Goal: Contribute content: Contribute content

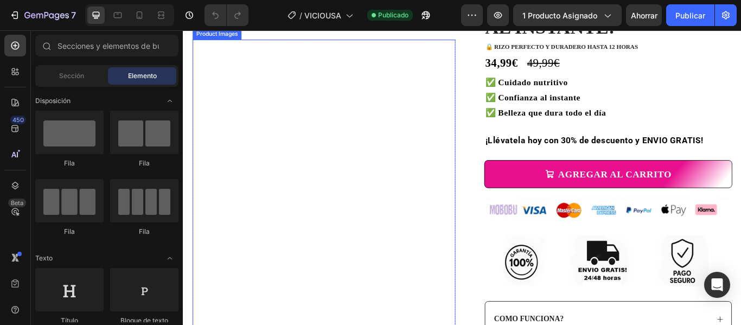
scroll to position [108, 0]
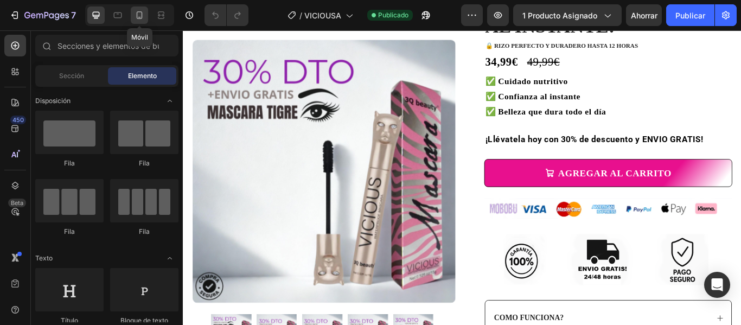
click at [137, 18] on icon at bounding box center [139, 15] width 11 height 11
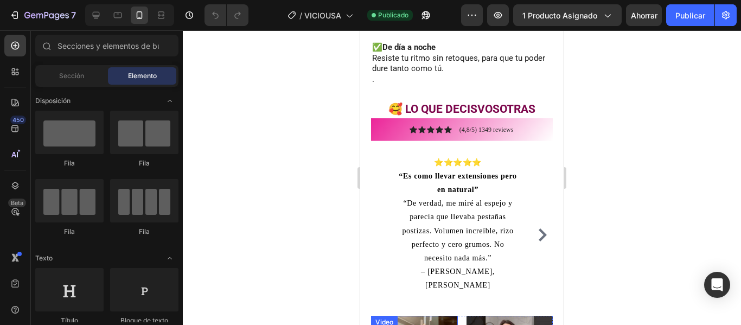
scroll to position [1193, 0]
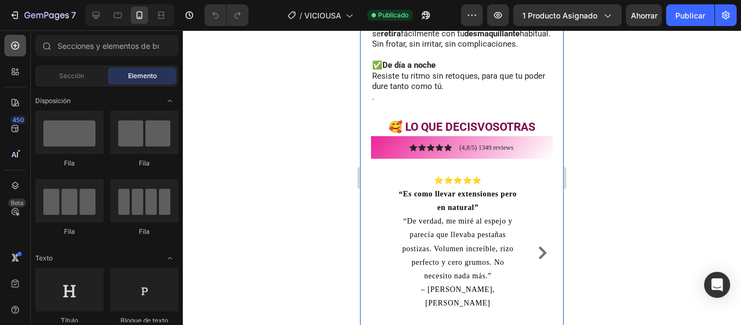
click at [14, 42] on icon at bounding box center [15, 46] width 8 height 8
click at [65, 46] on input "text" at bounding box center [106, 46] width 143 height 22
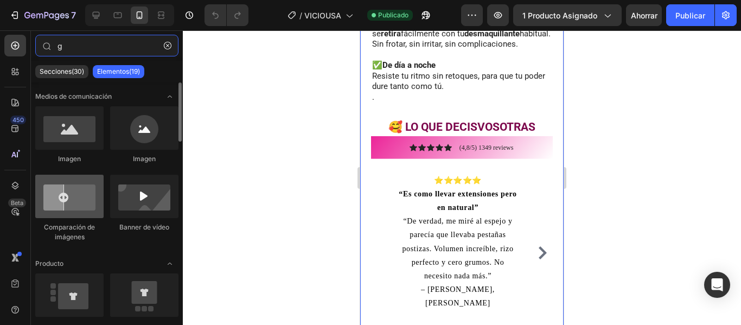
type input "g"
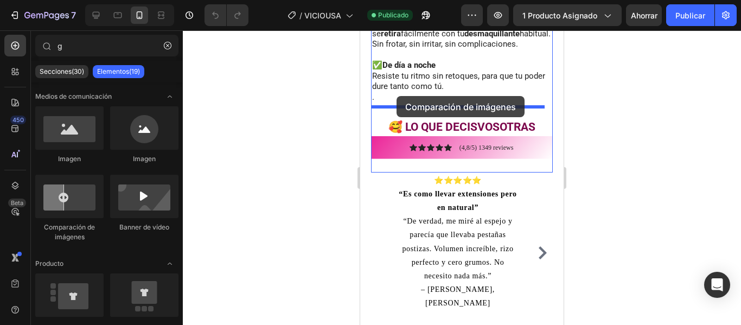
drag, startPoint x: 430, startPoint y: 241, endPoint x: 396, endPoint y: 96, distance: 148.7
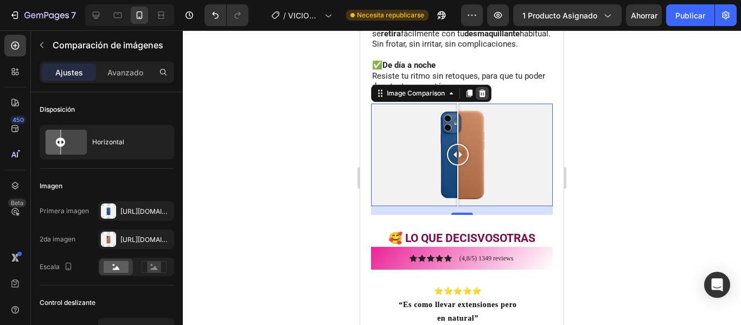
click at [484, 87] on div at bounding box center [482, 93] width 13 height 13
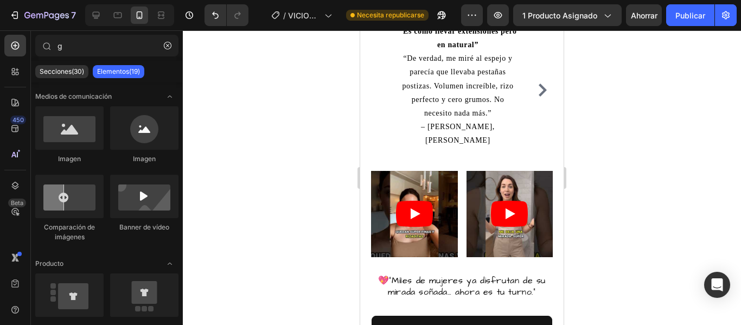
scroll to position [1410, 0]
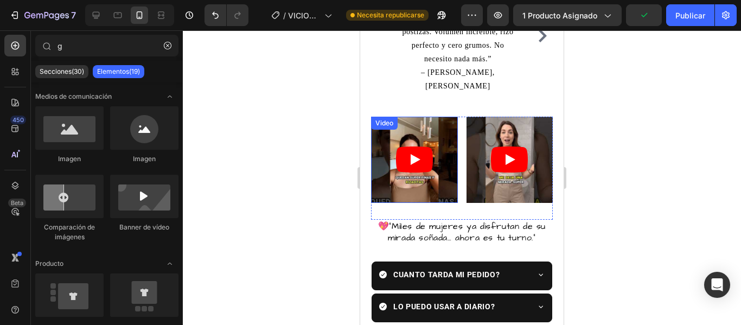
click at [401, 146] on icon "Play" at bounding box center [414, 159] width 37 height 26
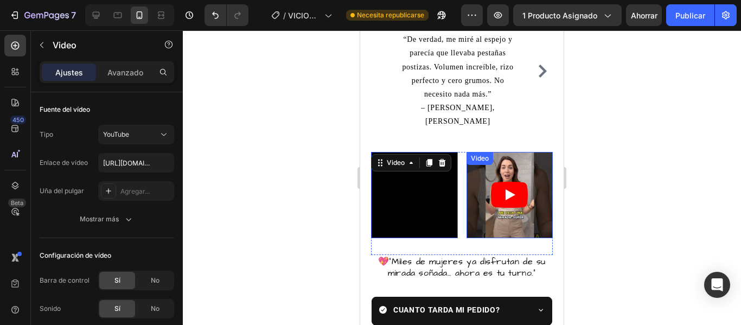
scroll to position [1356, 0]
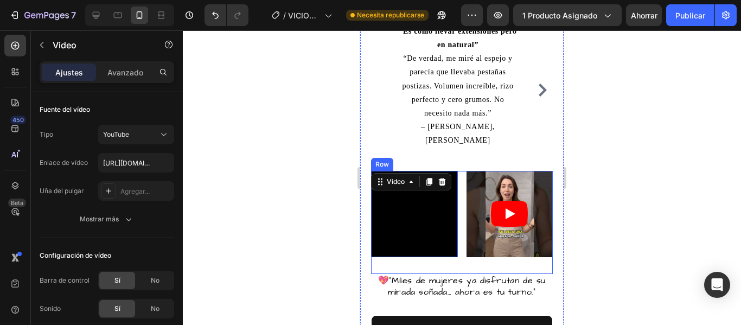
click at [458, 184] on div "Video 31 Video Row" at bounding box center [462, 223] width 182 height 104
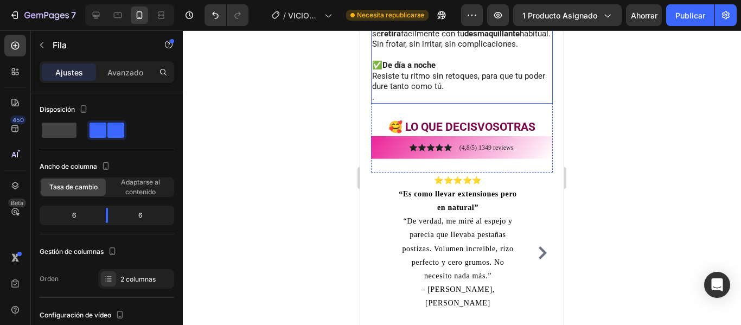
scroll to position [1247, 0]
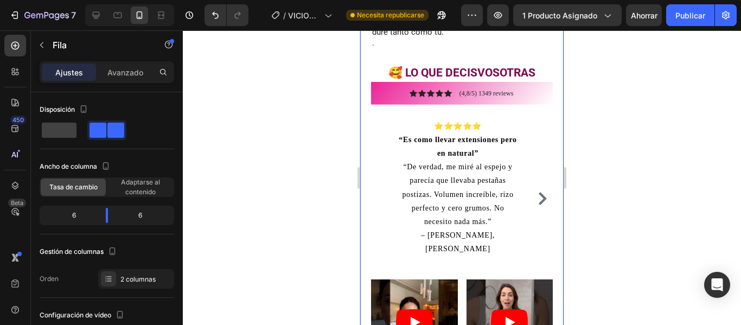
click at [364, 266] on div "TRANSFORMA TU MIRADA LA INSTANTE Heading ✅ Volumen sin grumos ✅ Aplicación rápi…" at bounding box center [461, 31] width 203 height 1111
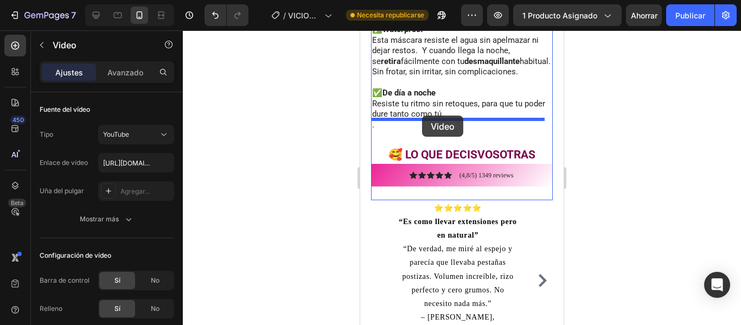
scroll to position [1133, 0]
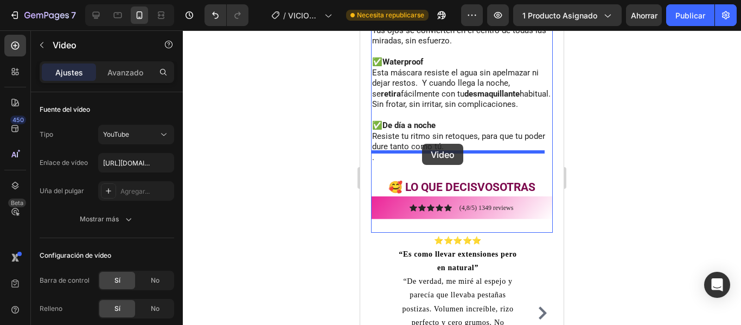
drag, startPoint x: 408, startPoint y: 264, endPoint x: 422, endPoint y: 144, distance: 120.6
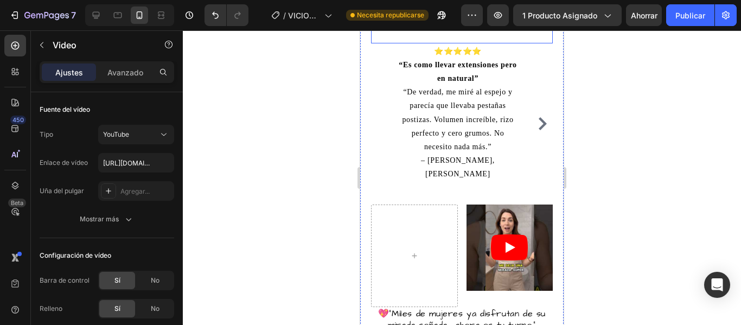
scroll to position [1540, 0]
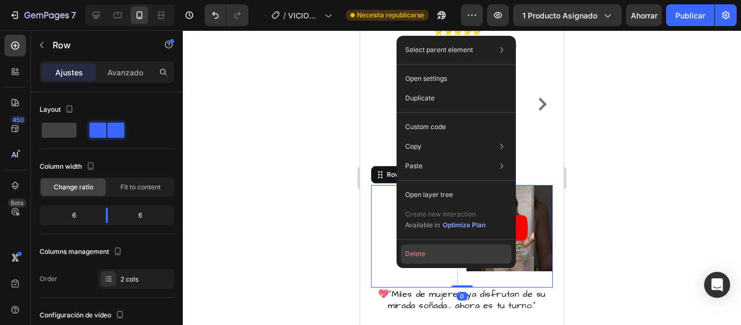
click at [414, 255] on button "Delete" at bounding box center [456, 254] width 111 height 20
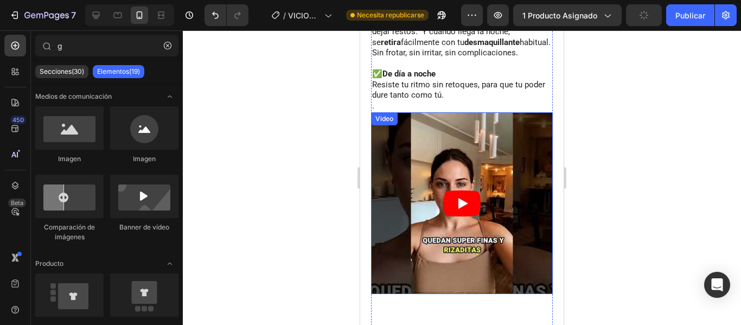
scroll to position [1161, 0]
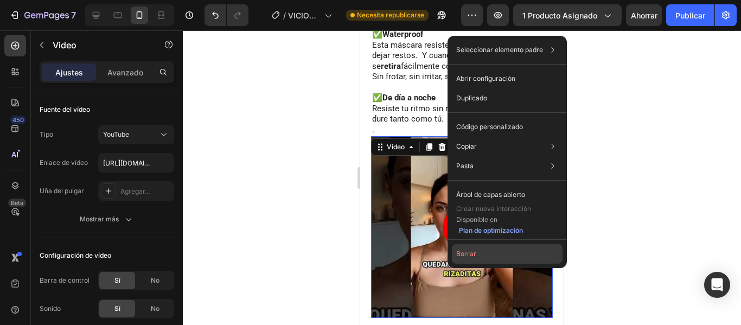
click at [459, 251] on font "Borrar" at bounding box center [466, 253] width 20 height 8
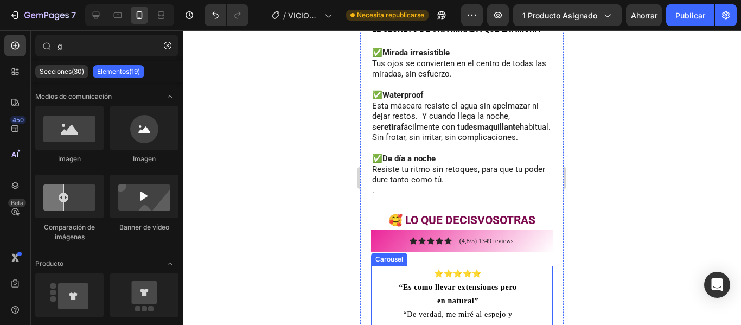
scroll to position [1079, 0]
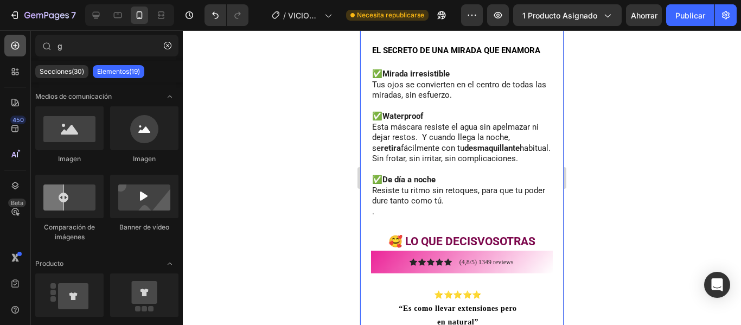
click at [10, 37] on div at bounding box center [15, 46] width 22 height 22
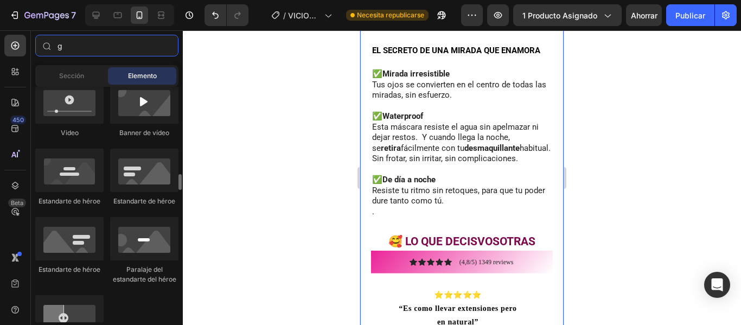
scroll to position [542, 0]
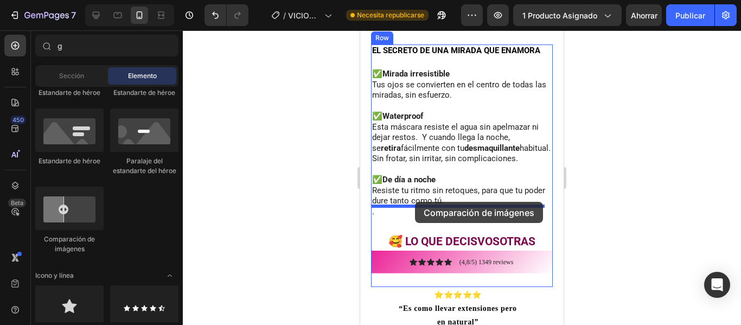
drag, startPoint x: 431, startPoint y: 238, endPoint x: 415, endPoint y: 202, distance: 39.8
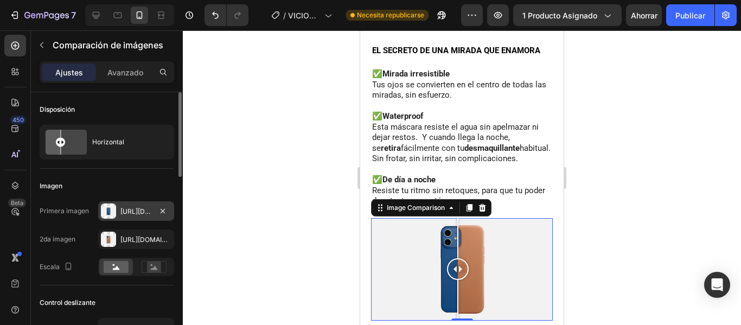
click at [132, 214] on font "[URL][DOMAIN_NAME]" at bounding box center [155, 211] width 70 height 8
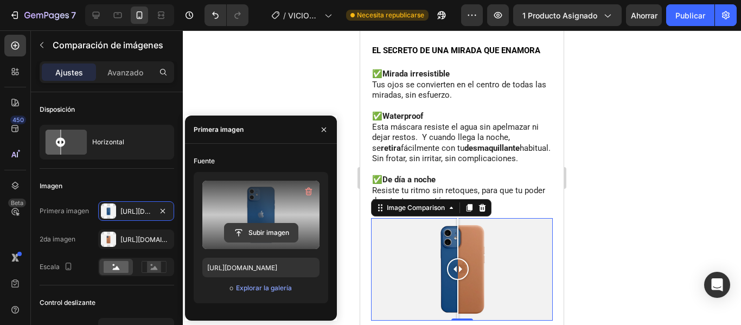
click at [245, 237] on input "file" at bounding box center [261, 232] width 73 height 18
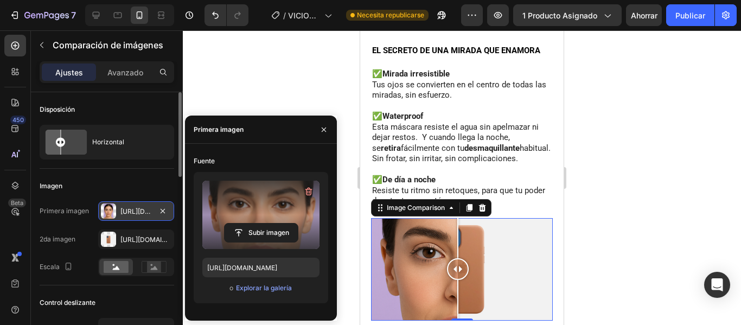
click at [128, 216] on div "[URL][DOMAIN_NAME]" at bounding box center [136, 211] width 76 height 20
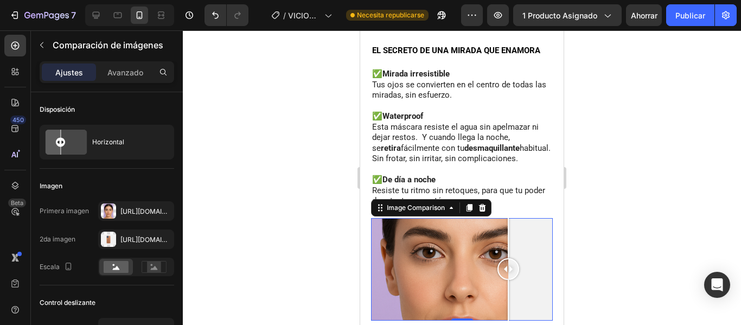
click at [508, 233] on div at bounding box center [462, 269] width 182 height 102
click at [148, 241] on font "[URL][DOMAIN_NAME]" at bounding box center [155, 239] width 70 height 8
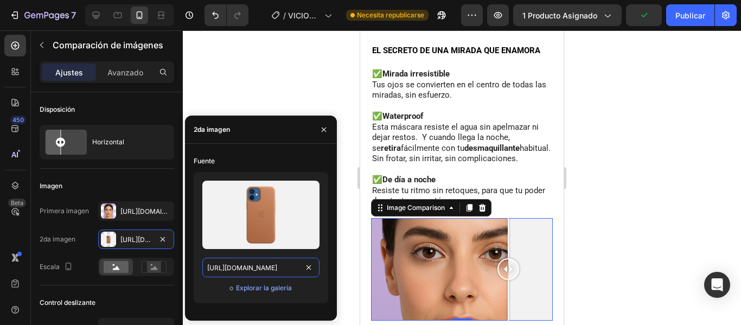
click at [251, 265] on input "[URL][DOMAIN_NAME]" at bounding box center [260, 268] width 117 height 20
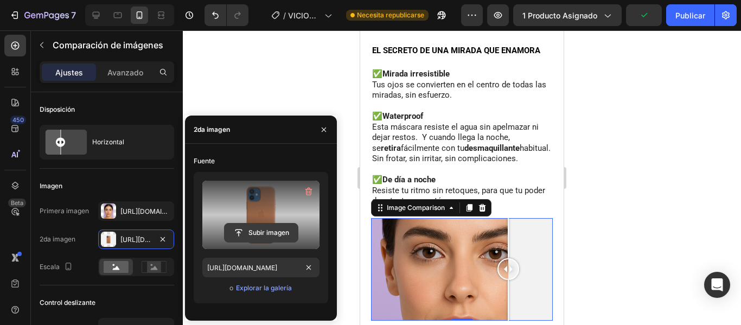
click at [258, 225] on input "file" at bounding box center [261, 232] width 73 height 18
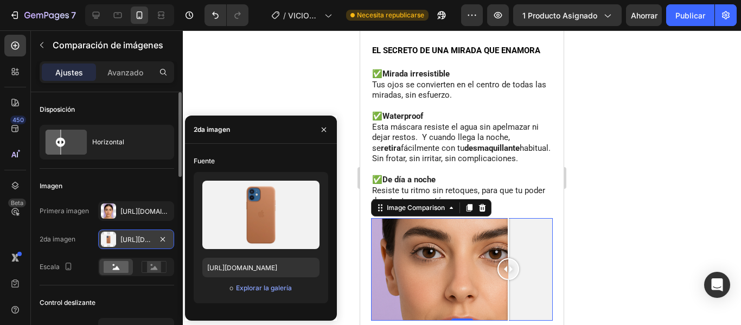
click at [137, 235] on font "[URL][DOMAIN_NAME]" at bounding box center [155, 239] width 70 height 8
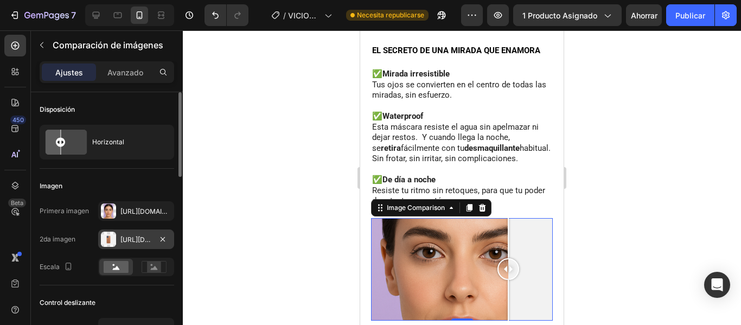
click at [143, 235] on font "[URL][DOMAIN_NAME]" at bounding box center [155, 239] width 70 height 8
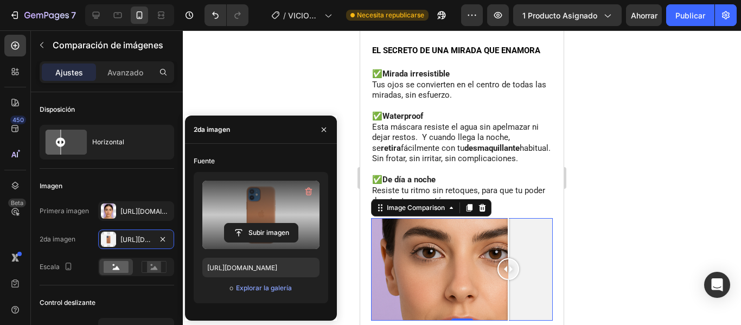
click at [267, 219] on label at bounding box center [260, 215] width 117 height 68
click at [0, 0] on input "file" at bounding box center [0, 0] width 0 height 0
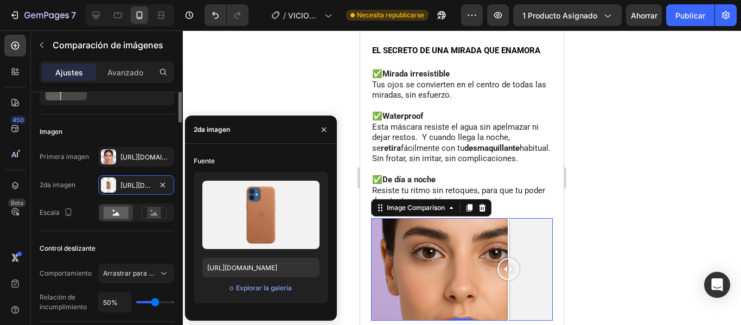
scroll to position [0, 0]
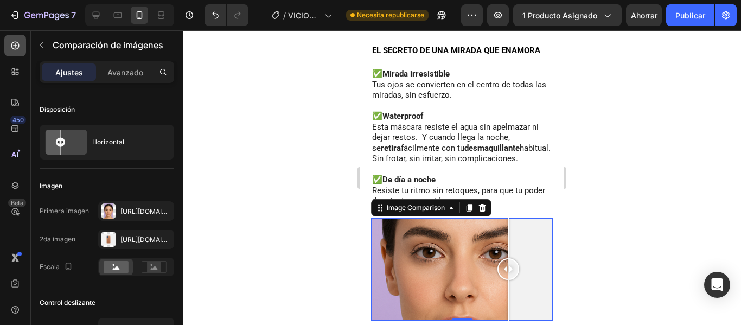
click at [11, 41] on icon at bounding box center [15, 45] width 11 height 11
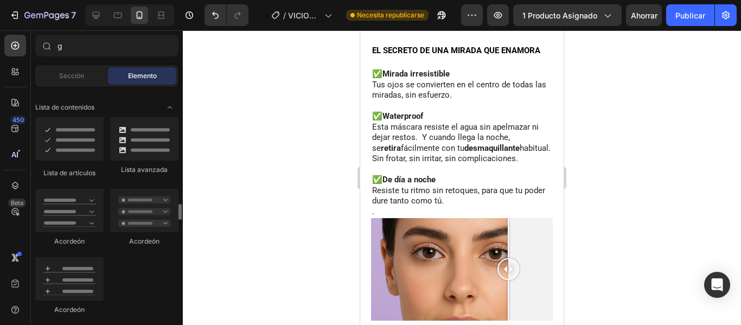
scroll to position [1030, 0]
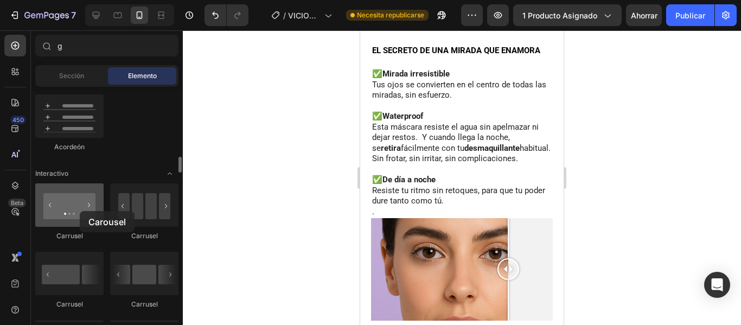
click at [80, 211] on div at bounding box center [69, 204] width 68 height 43
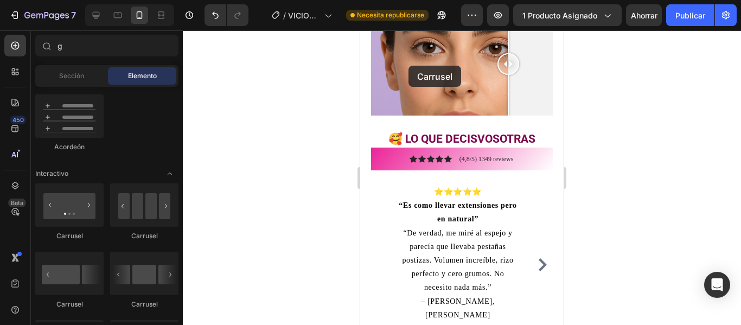
drag, startPoint x: 440, startPoint y: 241, endPoint x: 408, endPoint y: 65, distance: 179.0
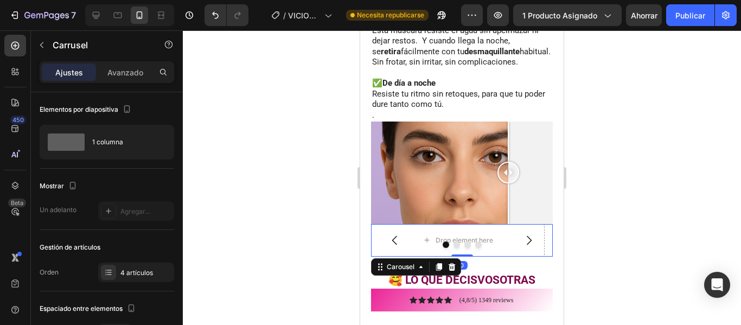
scroll to position [1167, 0]
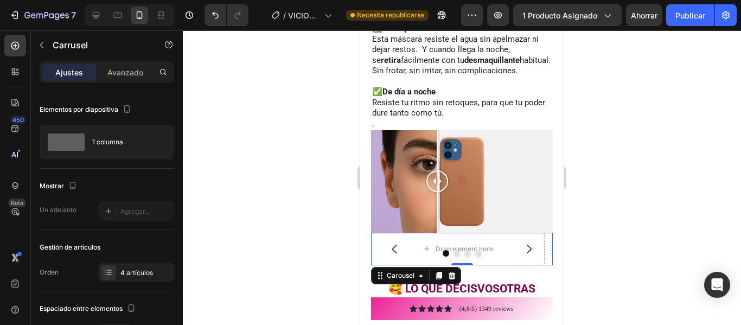
drag, startPoint x: 434, startPoint y: 151, endPoint x: 437, endPoint y: 236, distance: 84.6
click at [437, 236] on div "EL SECRETO DE UNA MIRADA QUE ENAMORA Heading ✅ Mirada irresistible Tus ojos se …" at bounding box center [462, 111] width 182 height 308
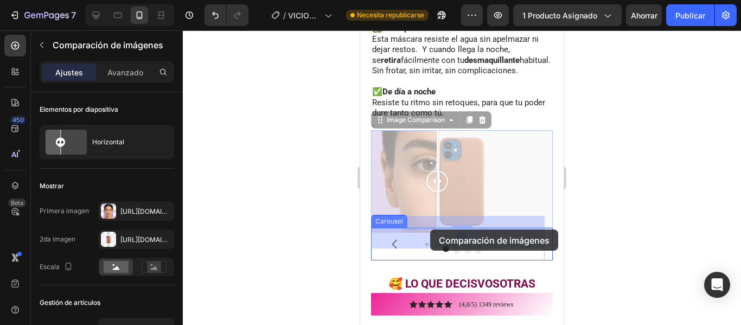
drag, startPoint x: 383, startPoint y: 117, endPoint x: 430, endPoint y: 229, distance: 121.8
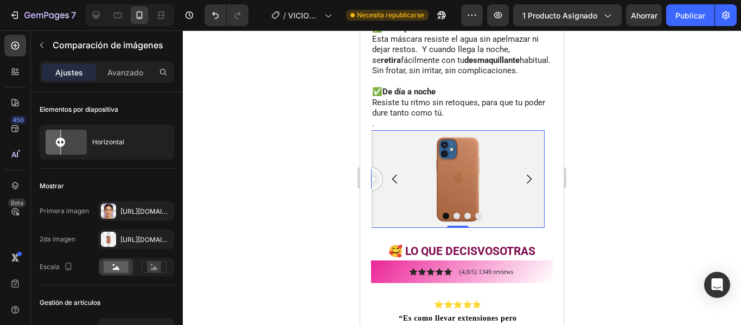
scroll to position [1134, 0]
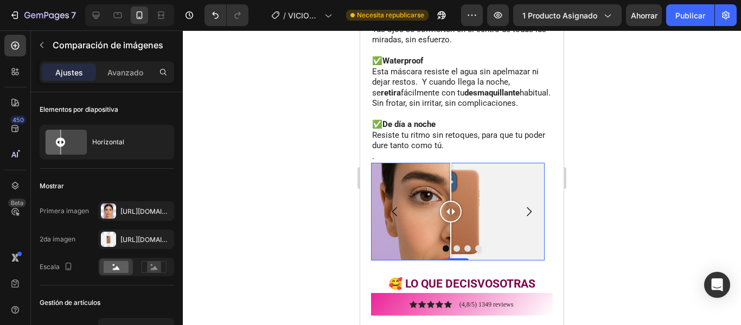
drag, startPoint x: 462, startPoint y: 202, endPoint x: 451, endPoint y: 225, distance: 25.2
click at [451, 225] on div at bounding box center [451, 212] width 22 height 98
click at [472, 179] on div at bounding box center [458, 212] width 174 height 98
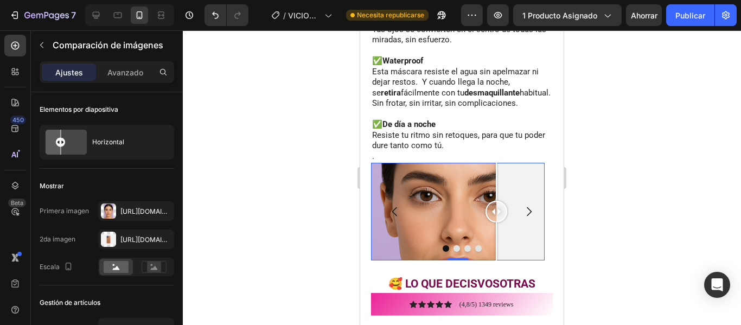
click at [496, 171] on div at bounding box center [458, 212] width 174 height 98
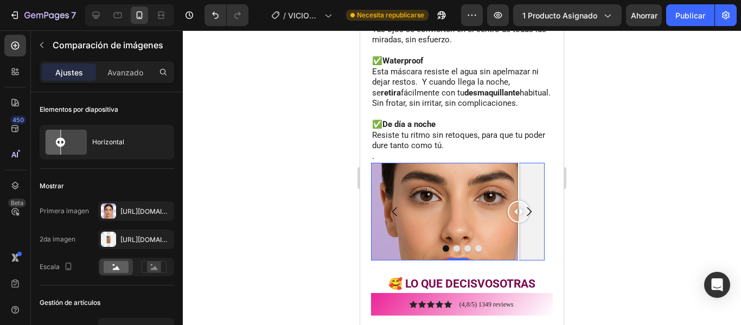
click at [518, 172] on div at bounding box center [458, 212] width 174 height 98
click at [130, 242] on font "[URL][DOMAIN_NAME]" at bounding box center [155, 239] width 70 height 8
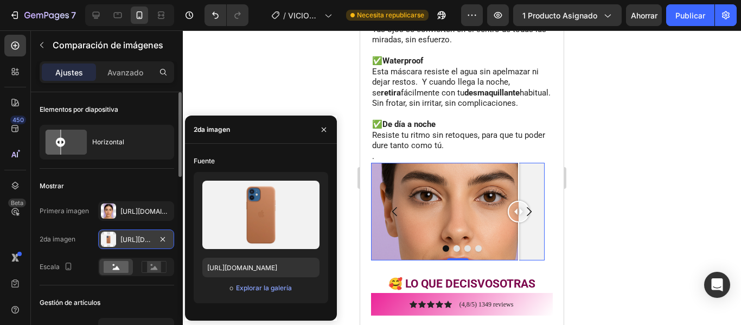
click at [129, 241] on font "[URL][DOMAIN_NAME]" at bounding box center [155, 239] width 70 height 8
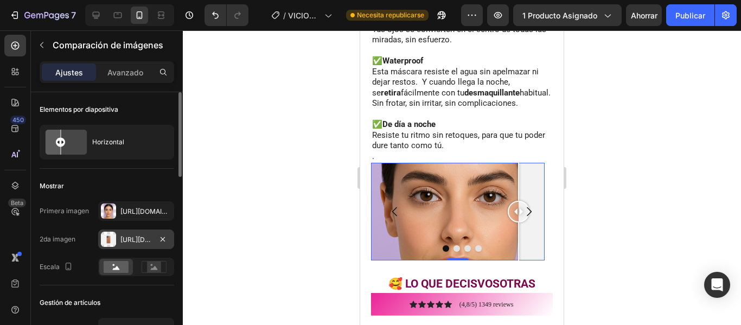
click at [129, 239] on font "[URL][DOMAIN_NAME]" at bounding box center [155, 239] width 70 height 8
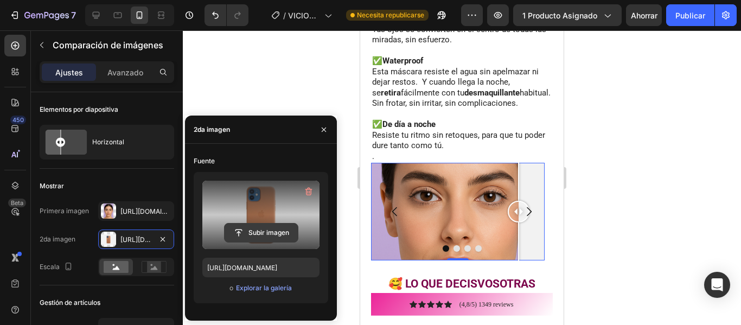
click at [268, 242] on button "Subir imagen" at bounding box center [261, 233] width 74 height 20
click at [268, 235] on input "file" at bounding box center [261, 232] width 73 height 18
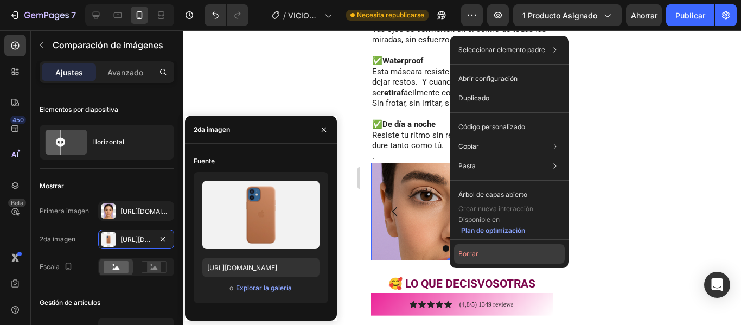
click at [458, 251] on button "Borrar" at bounding box center [509, 254] width 111 height 20
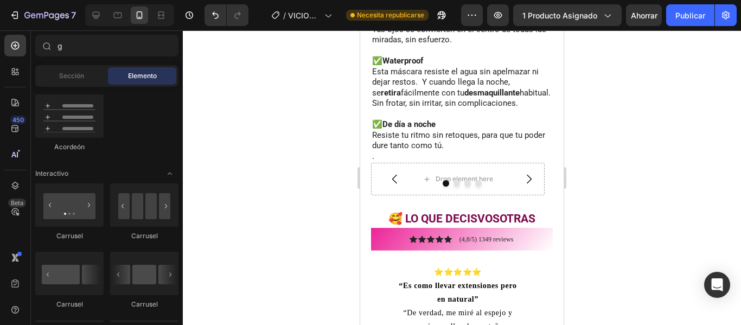
scroll to position [1069, 0]
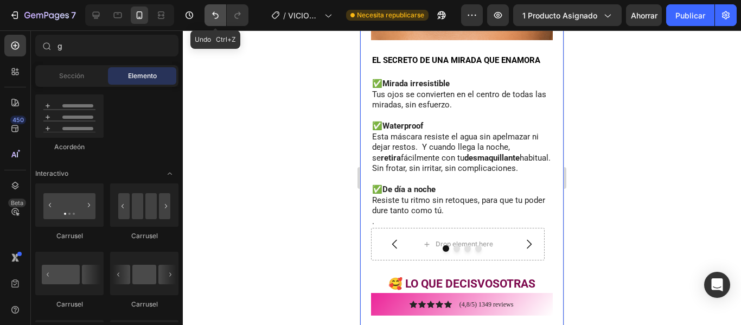
click at [214, 19] on icon "Deshacer/Rehacer" at bounding box center [215, 15] width 11 height 11
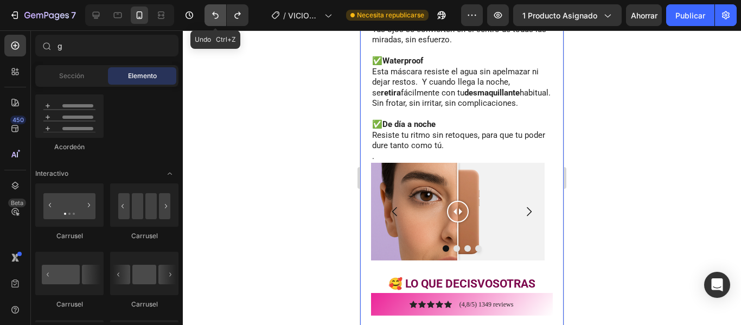
click at [214, 19] on icon "Deshacer/Rehacer" at bounding box center [215, 15] width 11 height 11
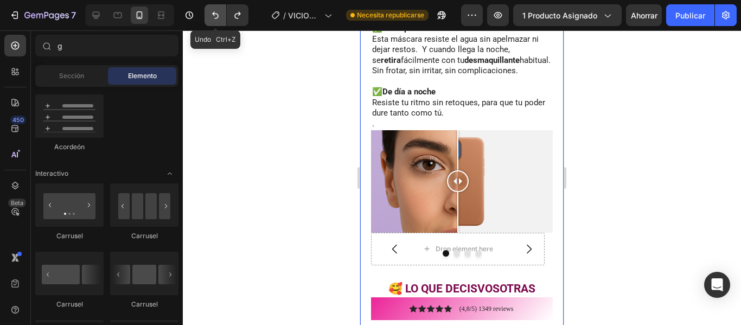
click at [214, 19] on icon "Deshacer/Rehacer" at bounding box center [215, 15] width 11 height 11
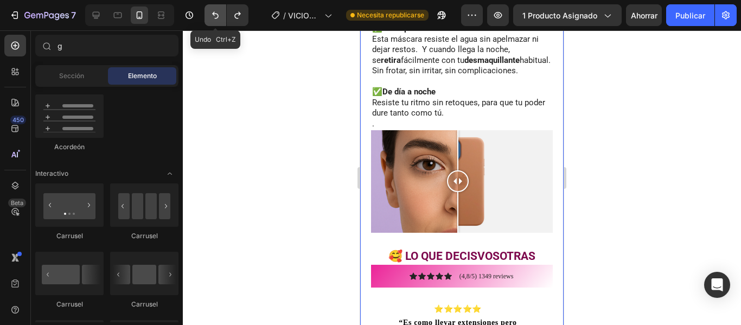
scroll to position [1134, 0]
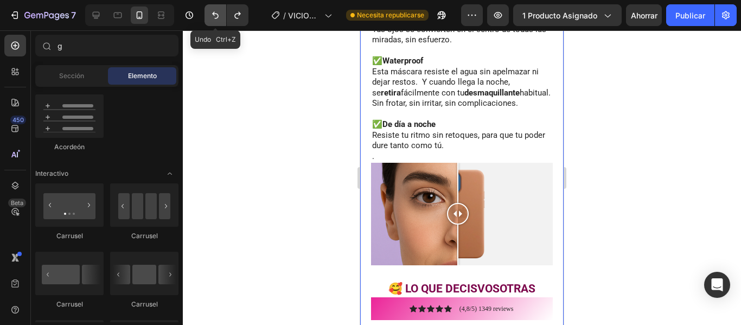
click at [214, 19] on icon "Deshacer/Rehacer" at bounding box center [215, 15] width 11 height 11
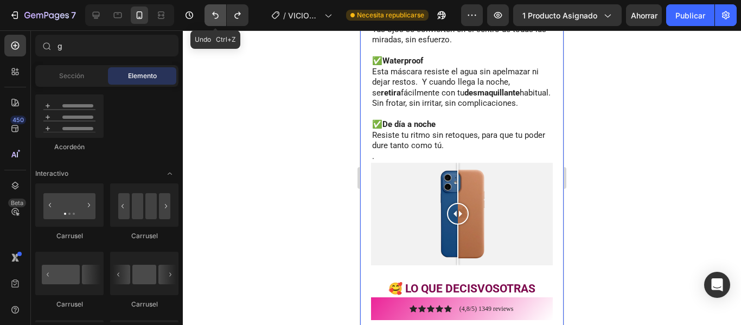
click at [214, 19] on icon "Deshacer/Rehacer" at bounding box center [215, 15] width 11 height 11
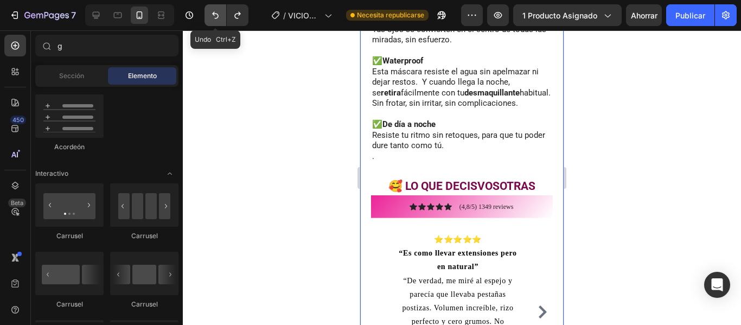
scroll to position [1036, 0]
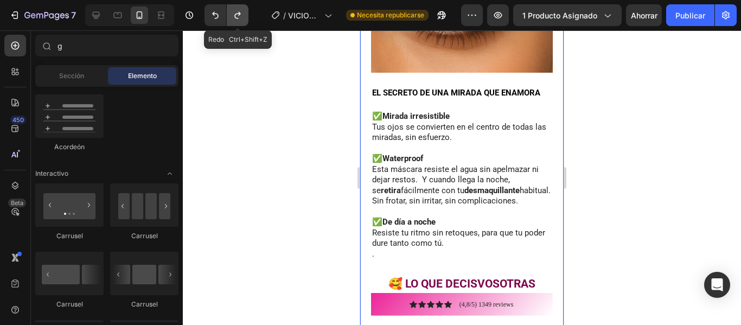
click at [240, 16] on icon "Deshacer/Rehacer" at bounding box center [237, 15] width 11 height 11
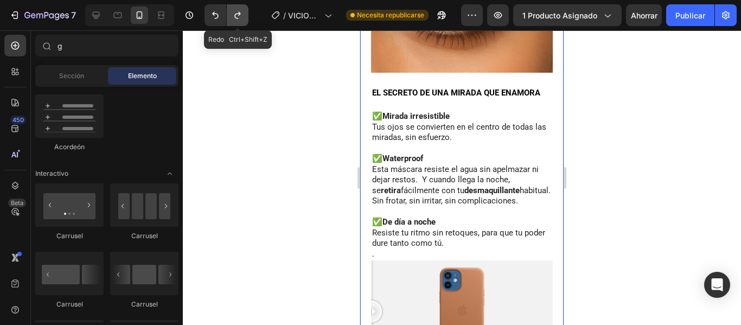
scroll to position [1134, 0]
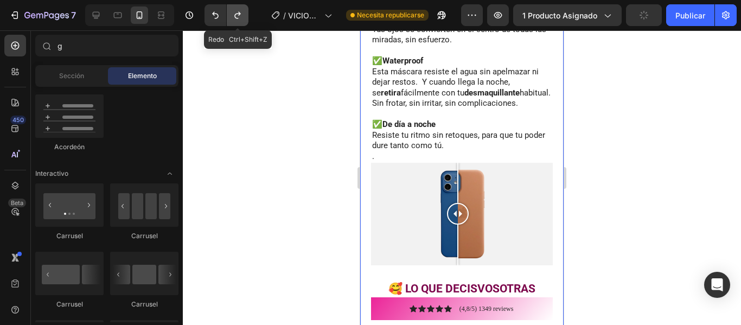
click at [240, 16] on icon "Deshacer/Rehacer" at bounding box center [237, 15] width 11 height 11
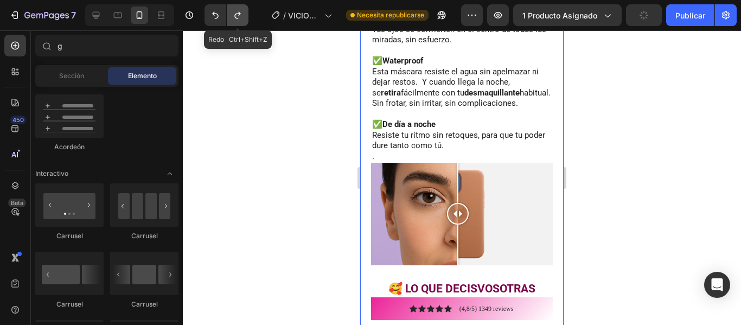
click at [240, 16] on icon "Deshacer/Rehacer" at bounding box center [237, 15] width 11 height 11
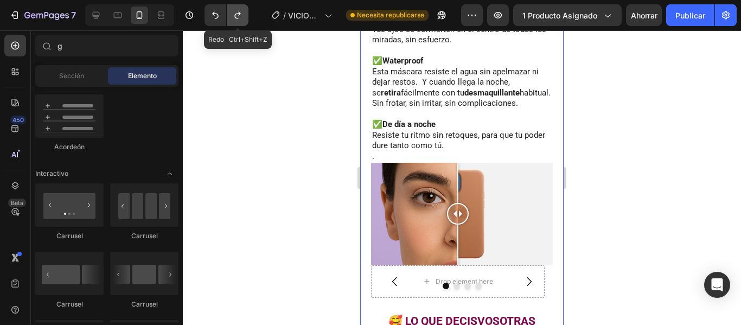
scroll to position [1167, 0]
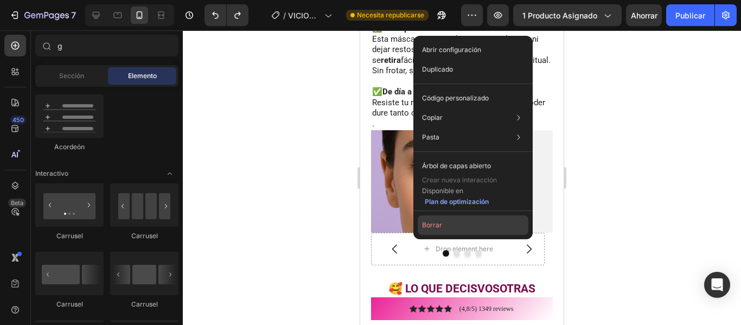
click at [420, 226] on button "Borrar" at bounding box center [473, 225] width 111 height 20
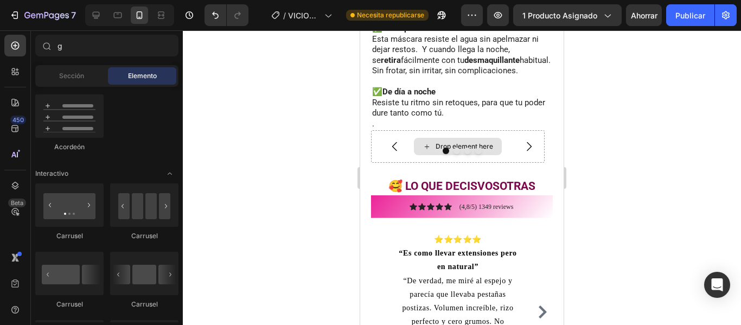
scroll to position [1069, 0]
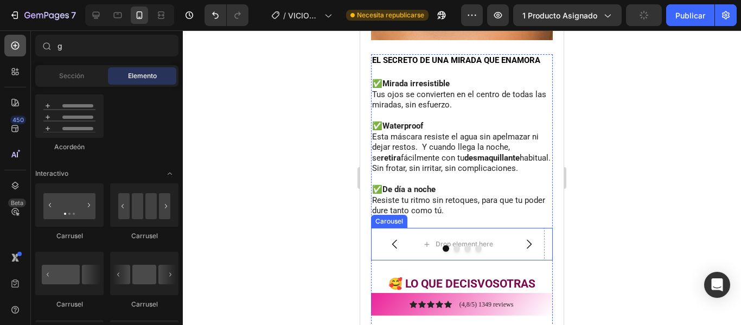
click at [11, 48] on icon at bounding box center [15, 45] width 11 height 11
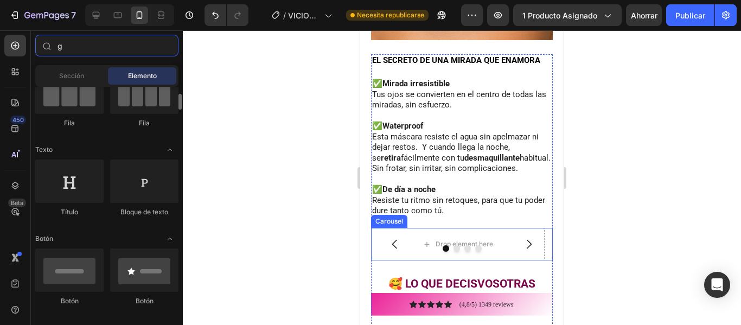
scroll to position [271, 0]
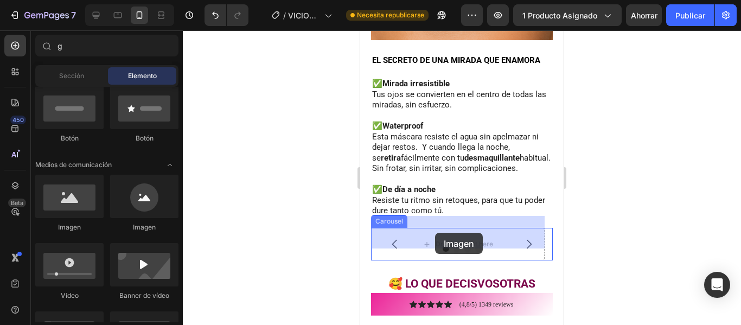
drag, startPoint x: 513, startPoint y: 248, endPoint x: 435, endPoint y: 233, distance: 79.0
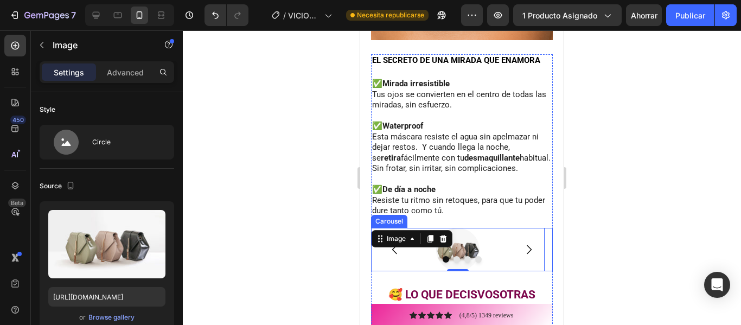
scroll to position [1080, 0]
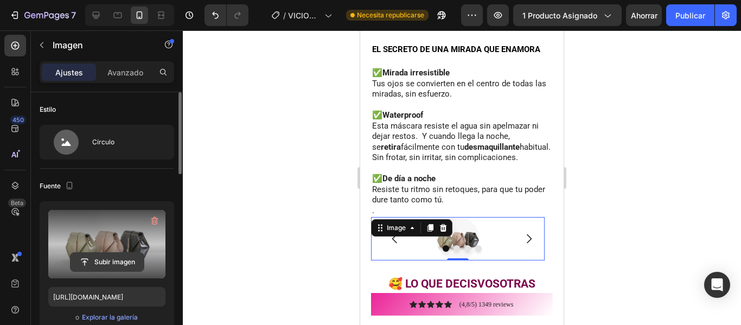
click at [104, 257] on input "file" at bounding box center [107, 262] width 73 height 18
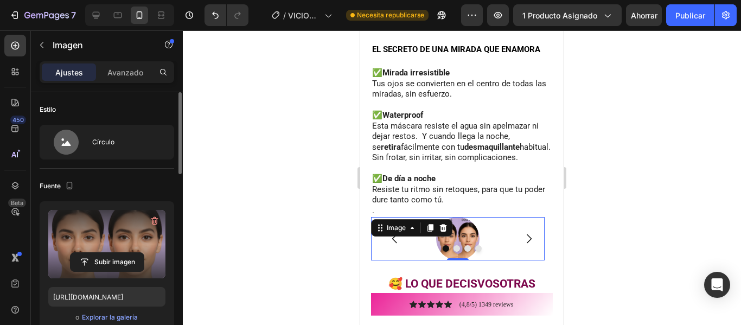
click at [252, 227] on div at bounding box center [462, 177] width 558 height 294
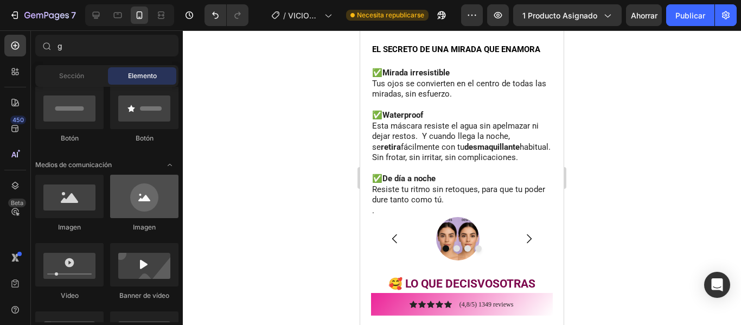
click at [153, 204] on div at bounding box center [144, 196] width 68 height 43
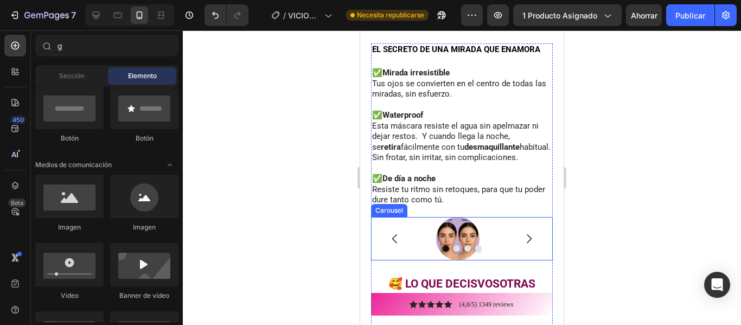
click at [422, 245] on div at bounding box center [462, 248] width 182 height 7
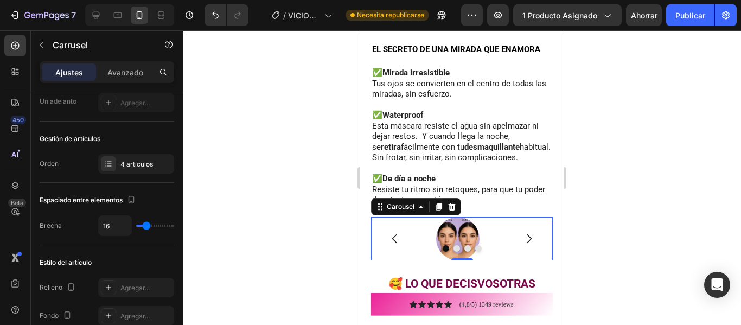
scroll to position [0, 0]
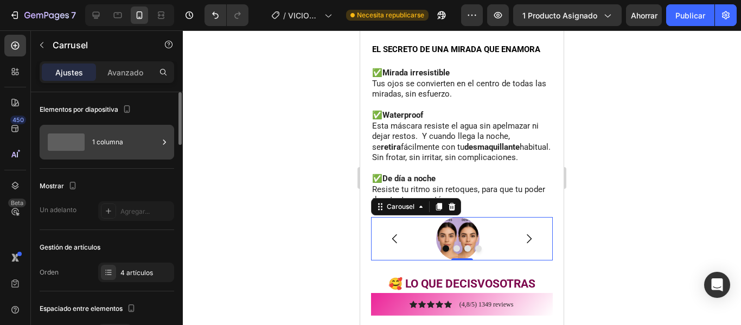
click at [143, 156] on div "1 columna" at bounding box center [107, 142] width 135 height 35
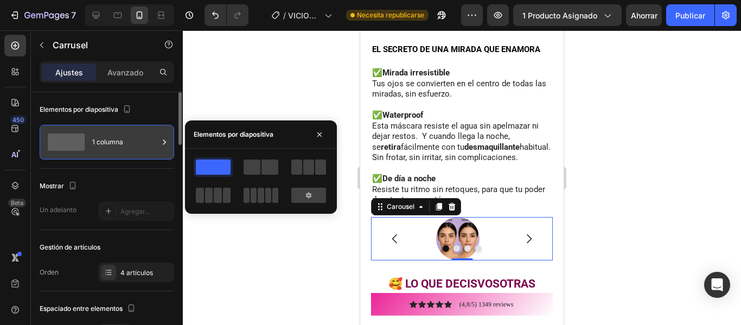
click at [143, 156] on div "1 columna" at bounding box center [107, 142] width 135 height 35
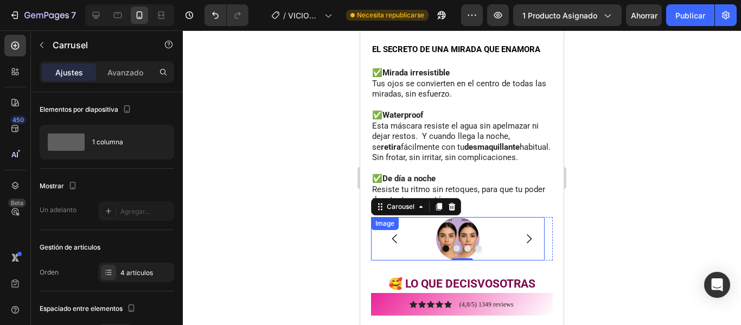
click at [460, 220] on img at bounding box center [457, 238] width 43 height 43
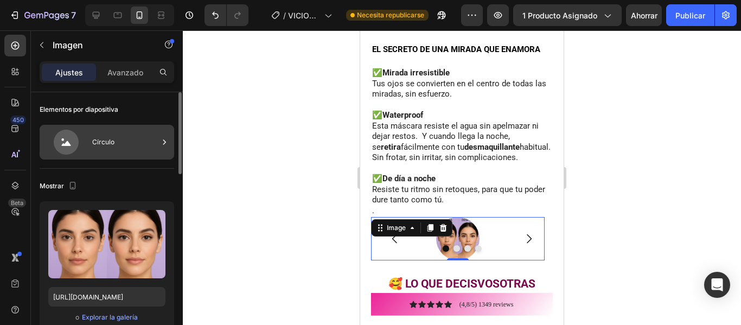
click at [123, 145] on div "Círculo" at bounding box center [125, 142] width 66 height 25
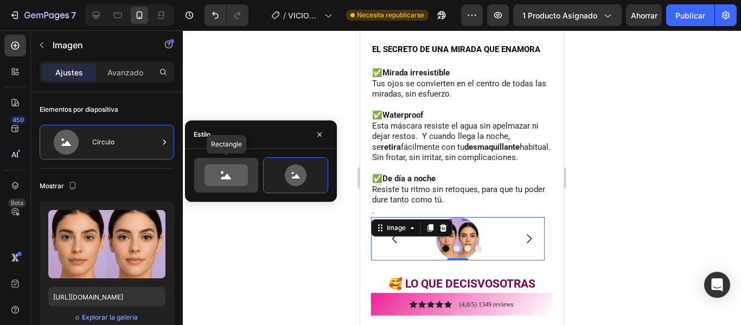
click at [226, 184] on icon at bounding box center [225, 175] width 43 height 22
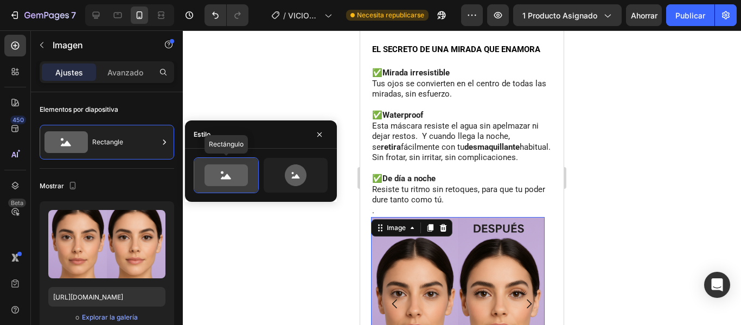
scroll to position [1210, 0]
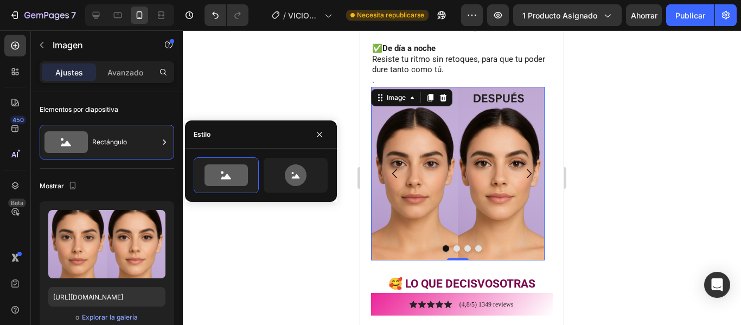
click at [637, 233] on div at bounding box center [462, 177] width 558 height 294
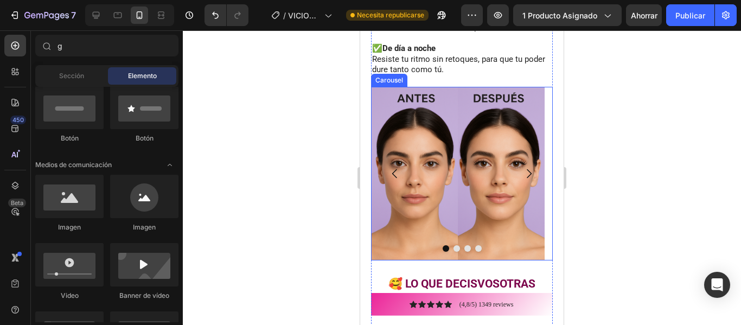
click at [527, 169] on icon "Carousel Next Arrow" at bounding box center [529, 173] width 5 height 9
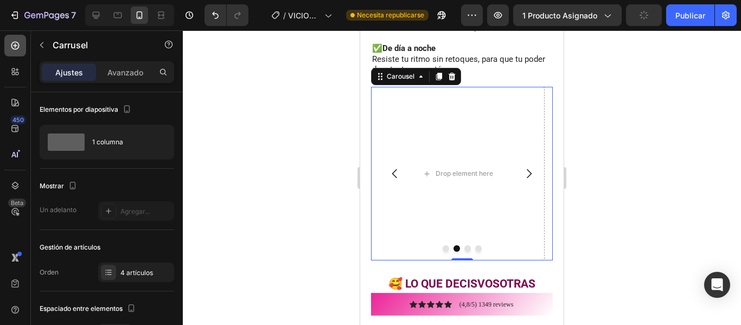
click at [15, 48] on icon at bounding box center [15, 45] width 11 height 11
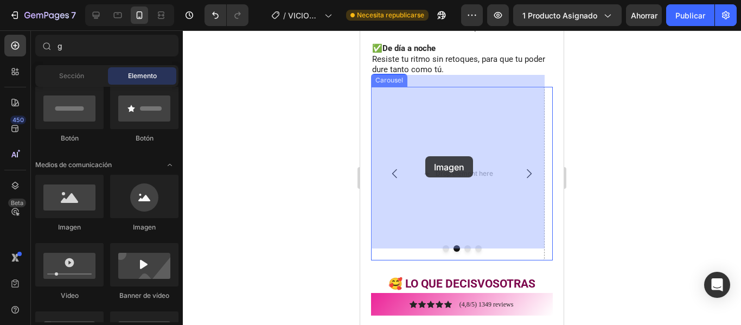
drag, startPoint x: 530, startPoint y: 233, endPoint x: 425, endPoint y: 156, distance: 129.6
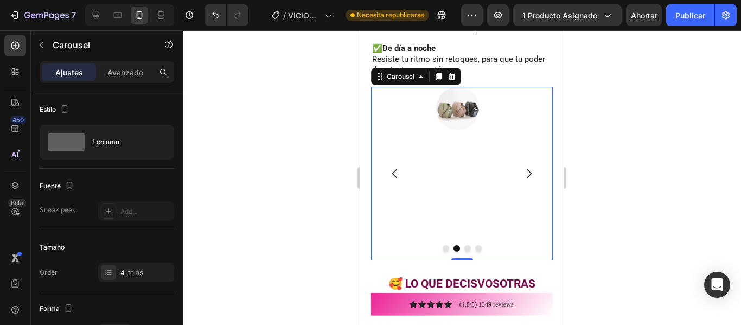
click at [522, 167] on icon "Carousel Next Arrow" at bounding box center [528, 173] width 13 height 13
click at [14, 48] on icon at bounding box center [15, 45] width 11 height 11
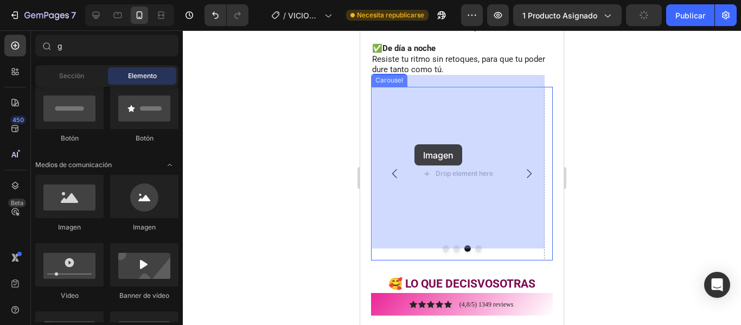
drag, startPoint x: 526, startPoint y: 224, endPoint x: 407, endPoint y: 144, distance: 143.1
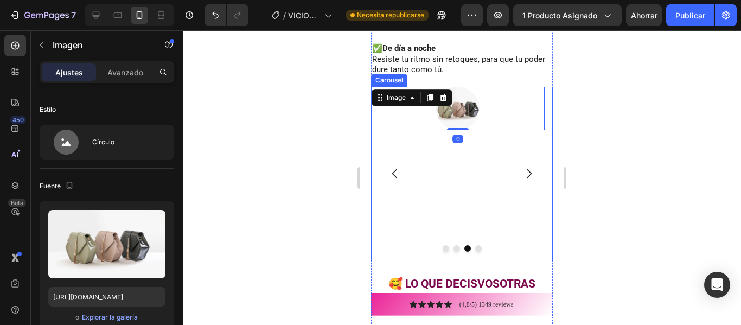
click at [527, 169] on icon "Carousel Next Arrow" at bounding box center [529, 173] width 5 height 9
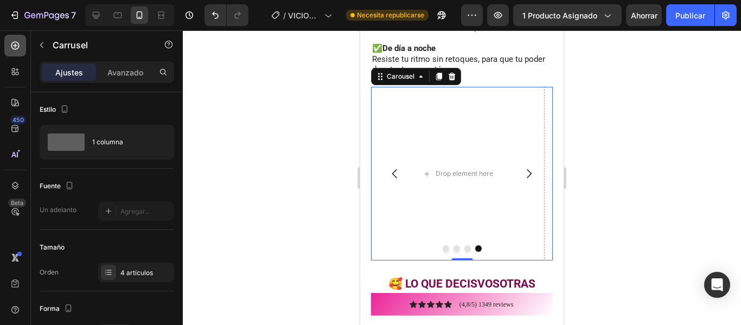
click at [20, 48] on icon at bounding box center [15, 45] width 11 height 11
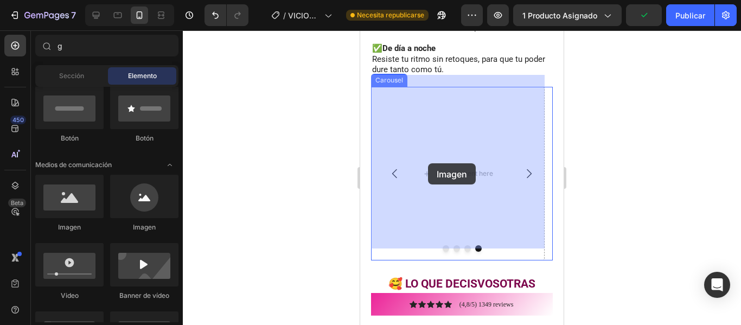
drag, startPoint x: 440, startPoint y: 238, endPoint x: 428, endPoint y: 163, distance: 75.3
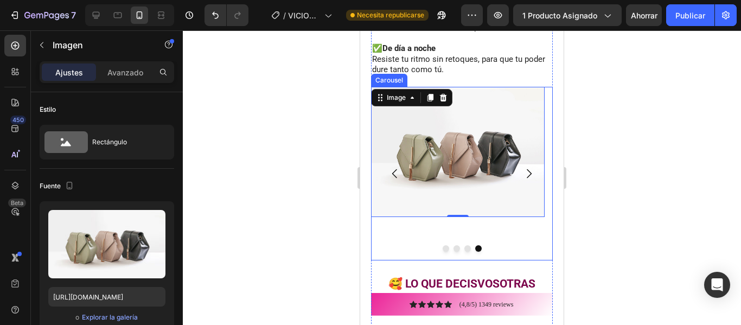
click at [393, 167] on icon "Carousel Back Arrow" at bounding box center [394, 173] width 13 height 13
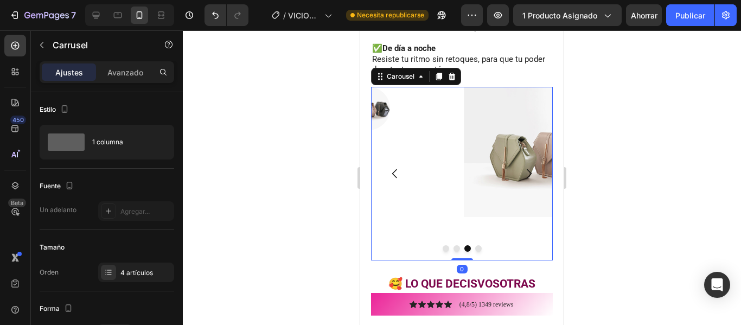
click at [393, 167] on icon "Carousel Back Arrow" at bounding box center [394, 173] width 13 height 13
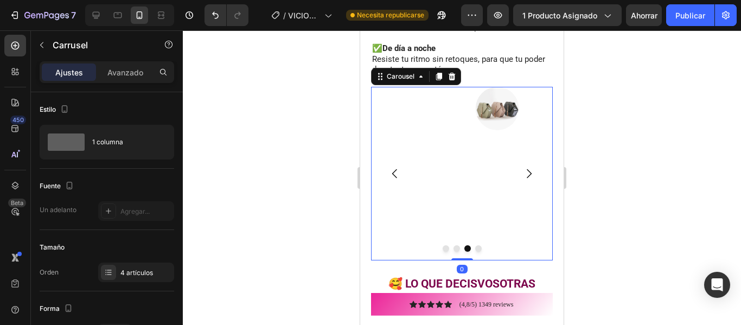
click at [393, 167] on icon "Carousel Back Arrow" at bounding box center [394, 173] width 13 height 13
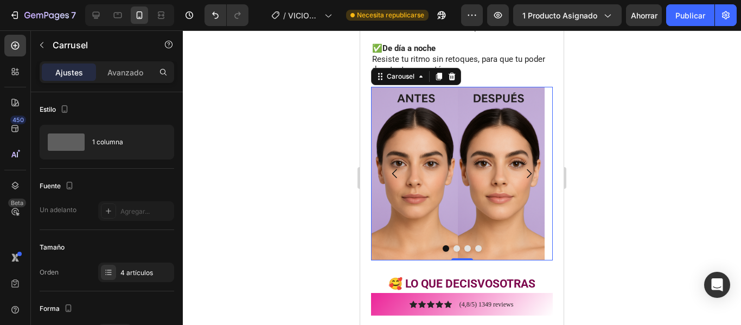
click at [527, 169] on icon "Carousel Next Arrow" at bounding box center [529, 173] width 5 height 9
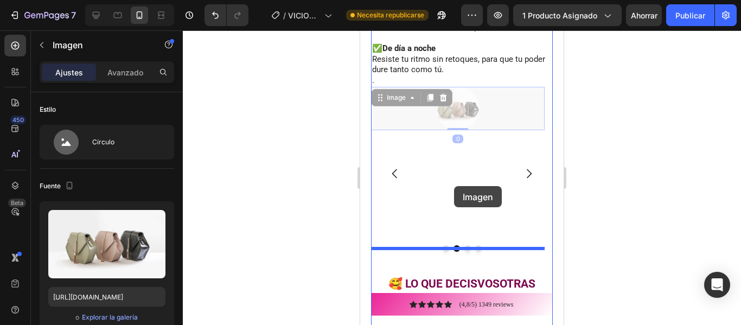
drag, startPoint x: 453, startPoint y: 93, endPoint x: 454, endPoint y: 186, distance: 92.7
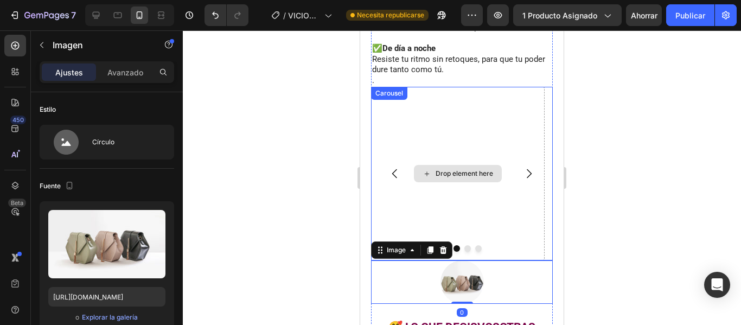
scroll to position [1253, 0]
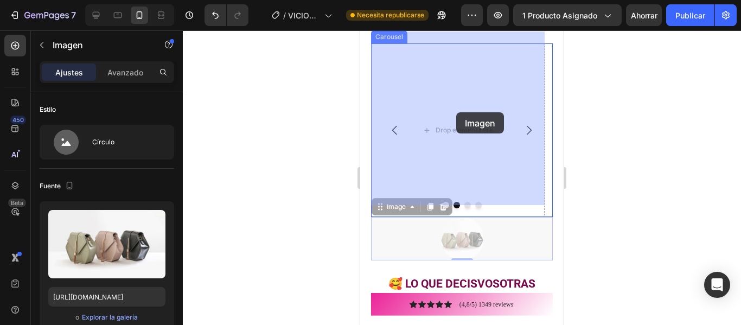
drag, startPoint x: 456, startPoint y: 217, endPoint x: 456, endPoint y: 112, distance: 104.7
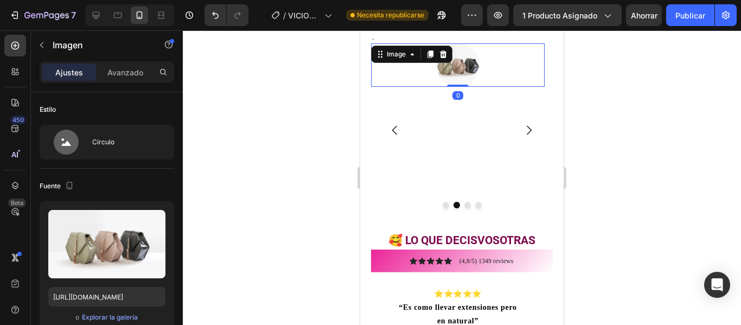
scroll to position [1210, 0]
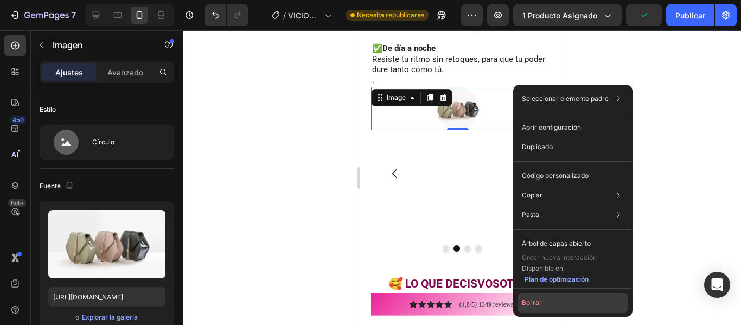
click at [533, 300] on font "Borrar" at bounding box center [532, 302] width 20 height 8
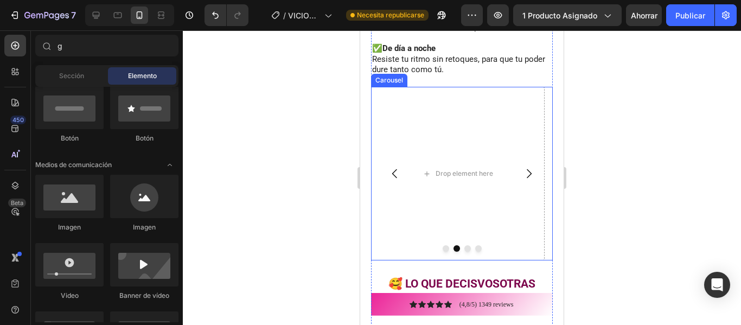
click at [397, 167] on icon "Carousel Back Arrow" at bounding box center [394, 173] width 13 height 13
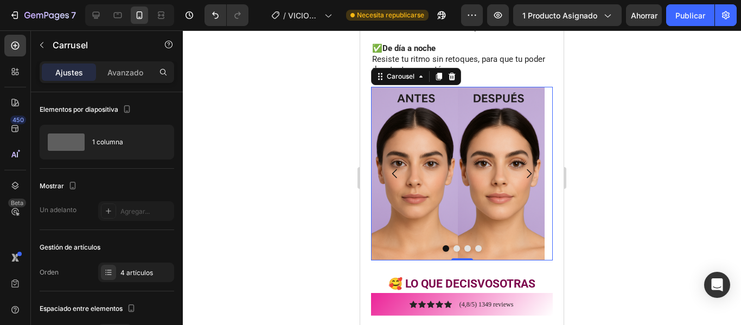
click at [522, 167] on icon "Carousel Next Arrow" at bounding box center [528, 173] width 13 height 13
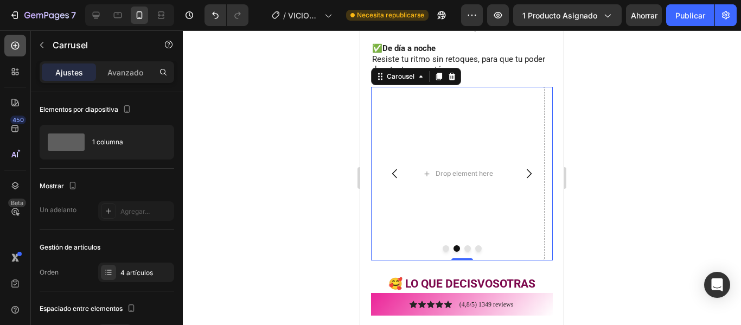
click at [19, 46] on icon at bounding box center [15, 46] width 8 height 8
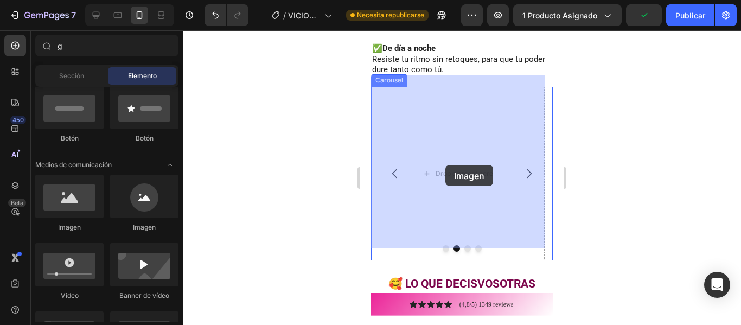
drag, startPoint x: 438, startPoint y: 229, endPoint x: 445, endPoint y: 165, distance: 65.0
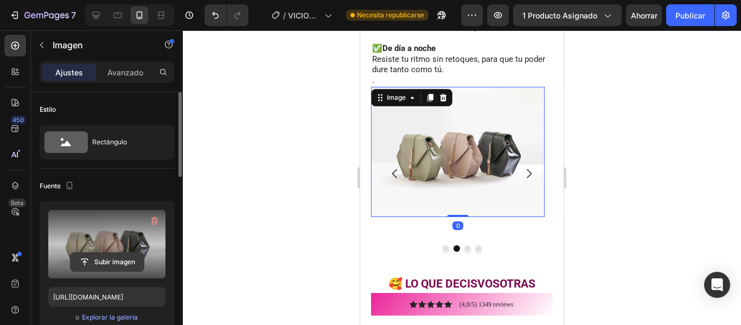
click at [100, 257] on input "file" at bounding box center [107, 262] width 73 height 18
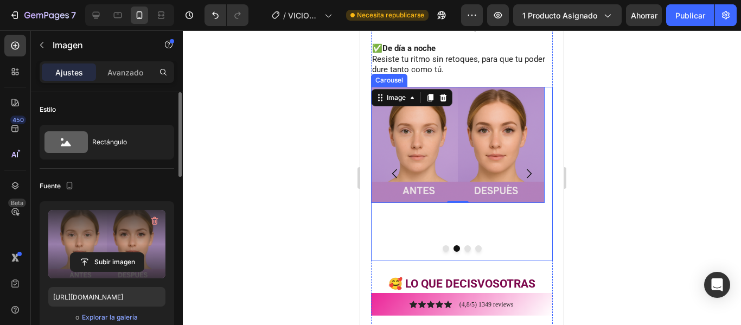
click at [522, 167] on icon "Carousel Next Arrow" at bounding box center [528, 173] width 13 height 13
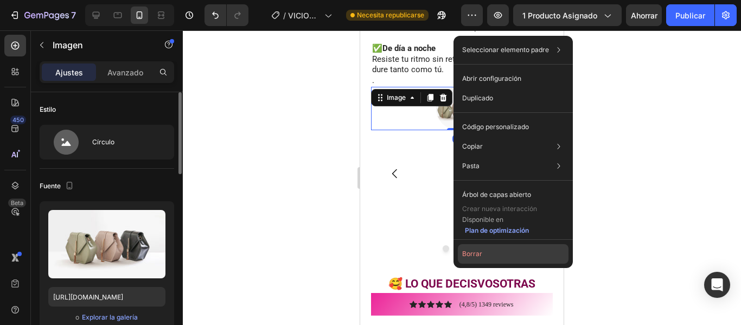
click at [484, 252] on button "Borrar" at bounding box center [513, 254] width 111 height 20
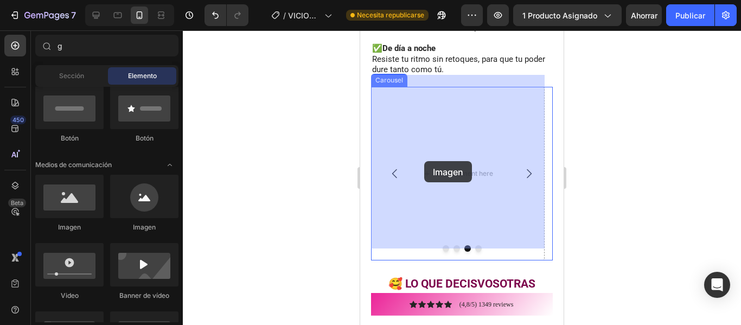
drag, startPoint x: 497, startPoint y: 237, endPoint x: 421, endPoint y: 161, distance: 107.4
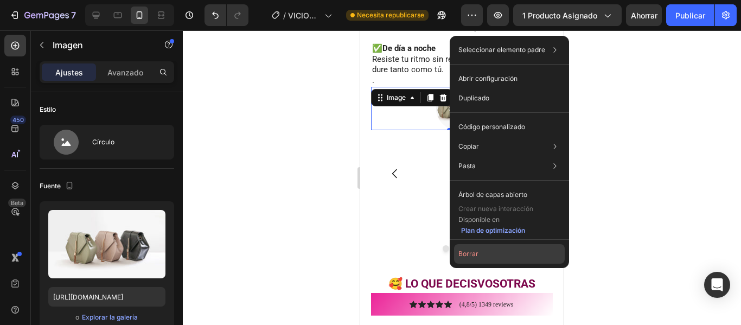
click at [457, 253] on button "Borrar" at bounding box center [509, 254] width 111 height 20
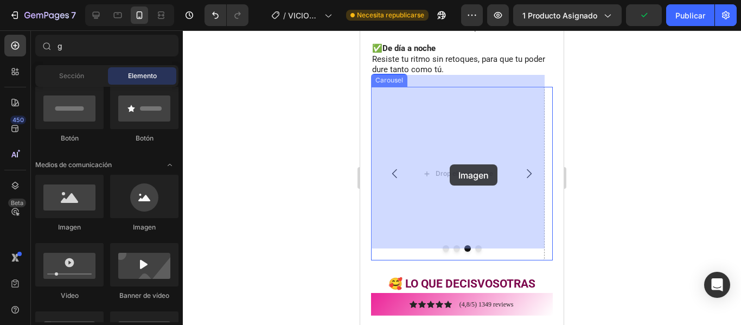
drag, startPoint x: 430, startPoint y: 239, endPoint x: 450, endPoint y: 164, distance: 77.0
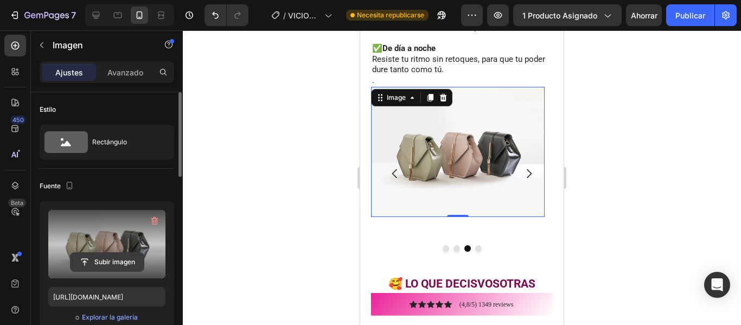
click at [119, 260] on input "file" at bounding box center [107, 262] width 73 height 18
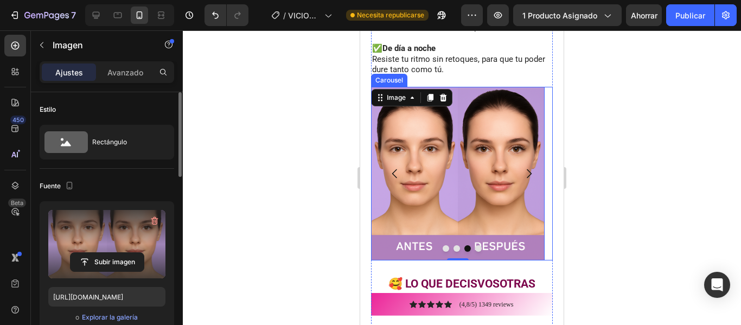
click at [398, 167] on icon "Carousel Back Arrow" at bounding box center [394, 173] width 13 height 13
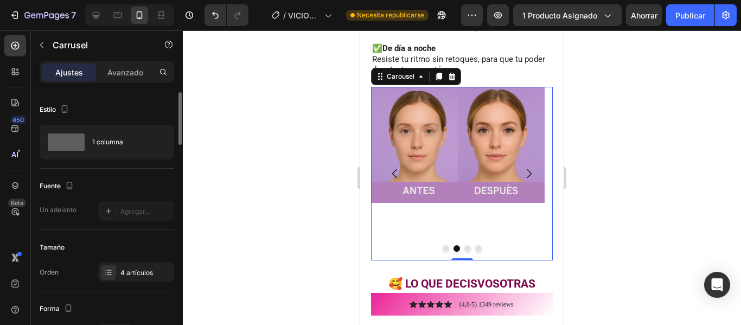
click at [522, 167] on icon "Carousel Next Arrow" at bounding box center [528, 173] width 13 height 13
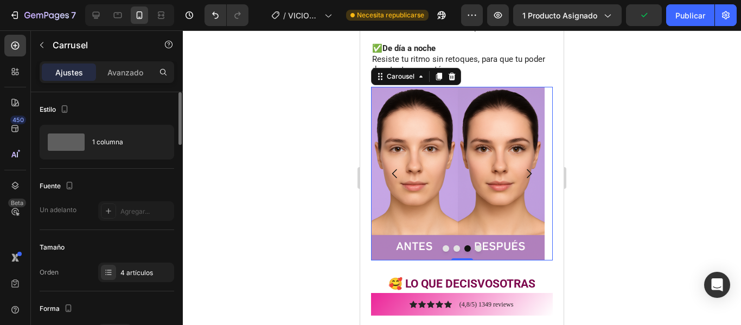
click at [394, 169] on icon "Carousel Back Arrow" at bounding box center [394, 173] width 5 height 9
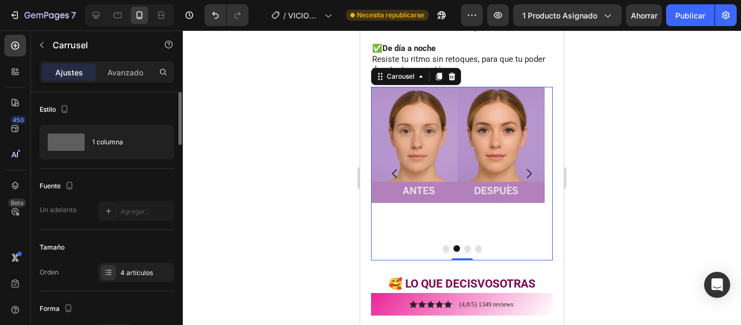
click at [394, 169] on icon "Carousel Back Arrow" at bounding box center [394, 173] width 5 height 9
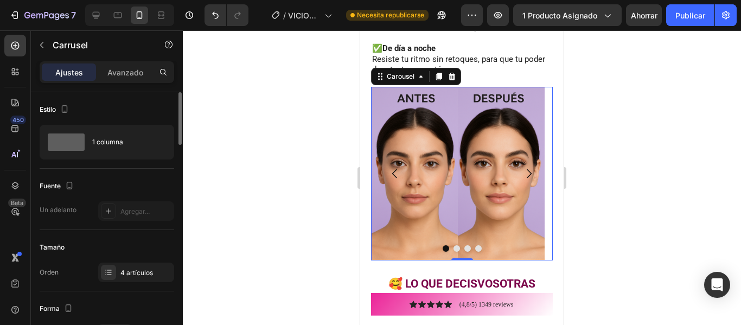
click at [522, 167] on icon "Carousel Next Arrow" at bounding box center [528, 173] width 13 height 13
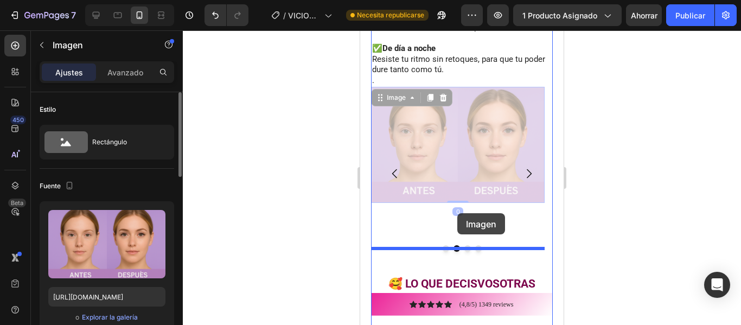
drag, startPoint x: 465, startPoint y: 150, endPoint x: 457, endPoint y: 213, distance: 64.0
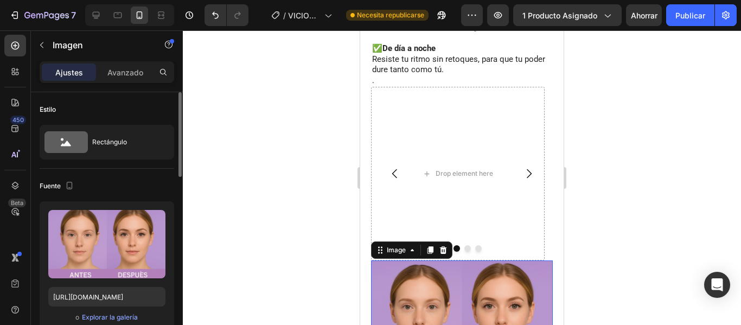
scroll to position [1325, 0]
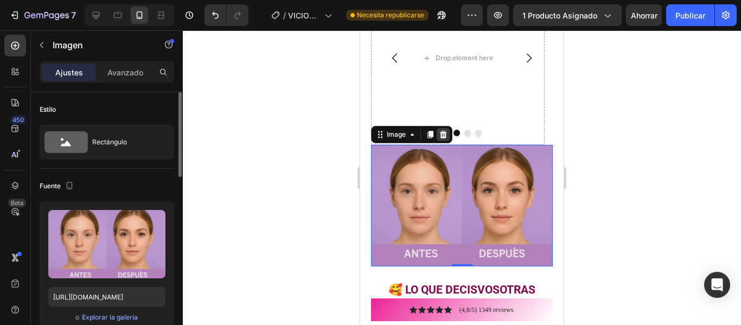
click at [443, 131] on icon at bounding box center [443, 135] width 7 height 8
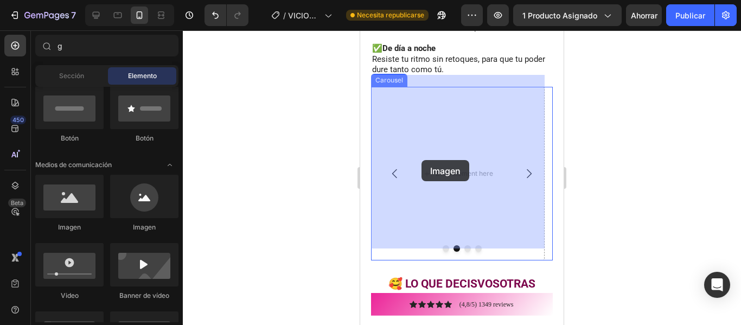
drag, startPoint x: 427, startPoint y: 234, endPoint x: 421, endPoint y: 160, distance: 74.5
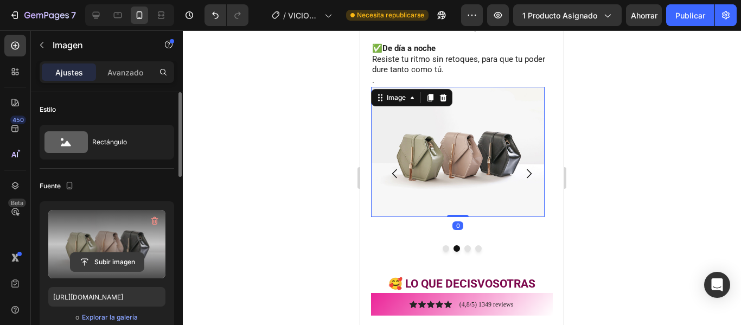
click at [101, 260] on input "file" at bounding box center [107, 262] width 73 height 18
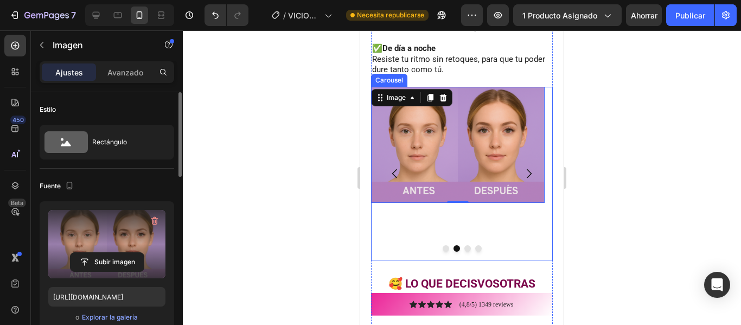
click at [527, 169] on icon "Carousel Next Arrow" at bounding box center [529, 173] width 5 height 9
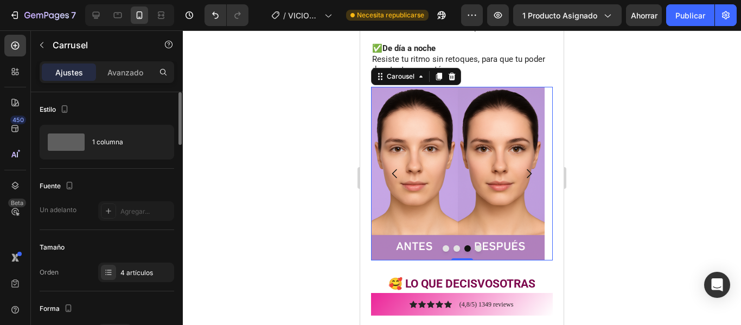
click at [389, 167] on icon "Carousel Back Arrow" at bounding box center [394, 173] width 13 height 13
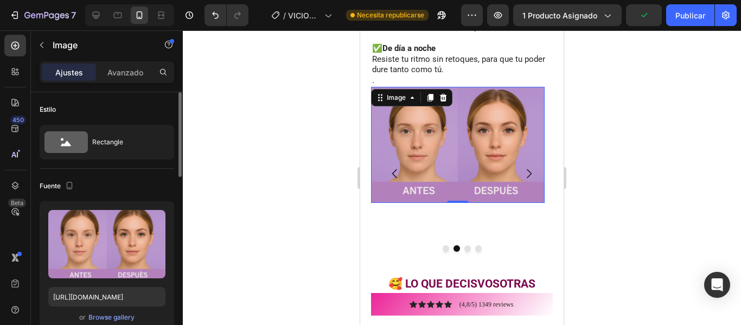
click at [445, 161] on img at bounding box center [458, 145] width 174 height 116
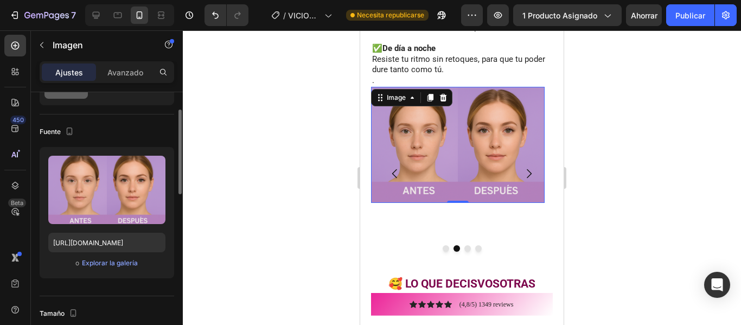
scroll to position [163, 0]
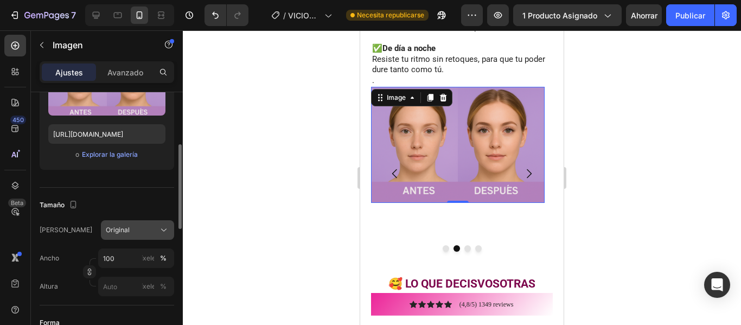
click at [112, 235] on div "Original" at bounding box center [137, 230] width 63 height 11
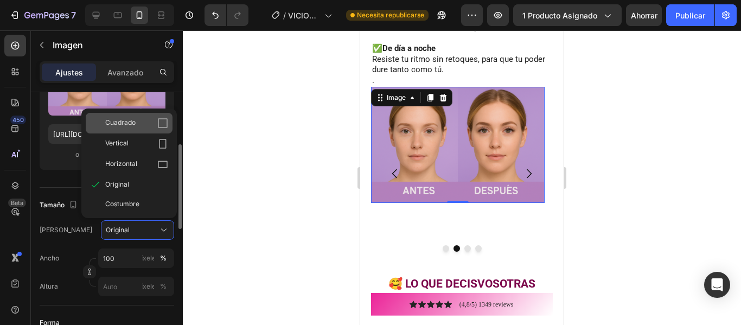
click at [124, 123] on font "Cuadrado" at bounding box center [120, 122] width 30 height 8
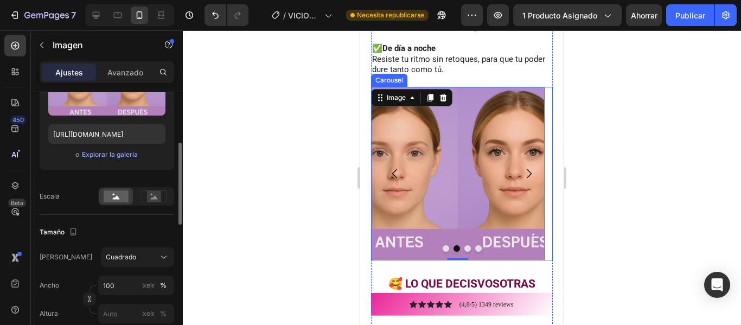
click at [395, 167] on icon "Carousel Back Arrow" at bounding box center [394, 173] width 13 height 13
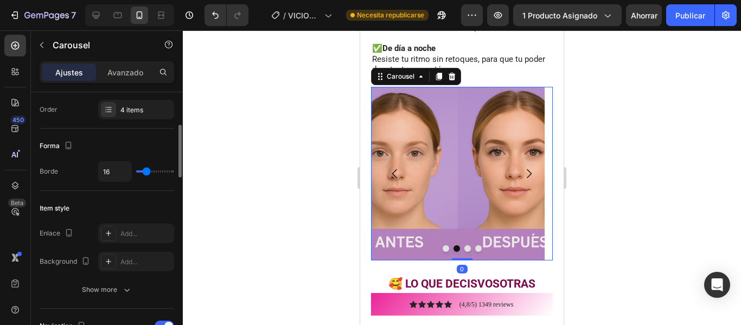
scroll to position [0, 0]
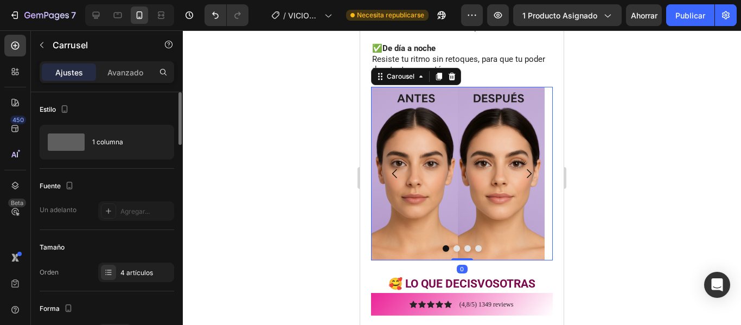
click at [394, 167] on icon "Carousel Back Arrow" at bounding box center [394, 173] width 13 height 13
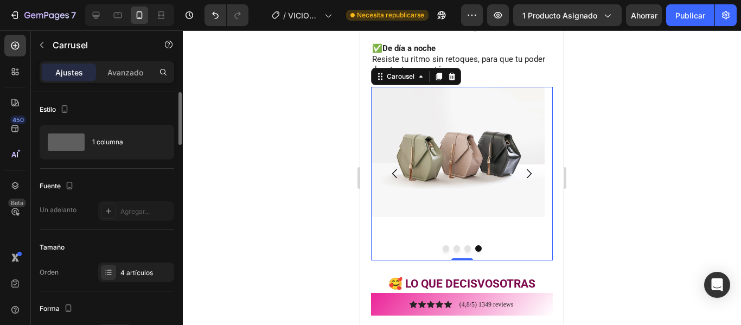
click at [522, 167] on icon "Carousel Next Arrow" at bounding box center [528, 173] width 13 height 13
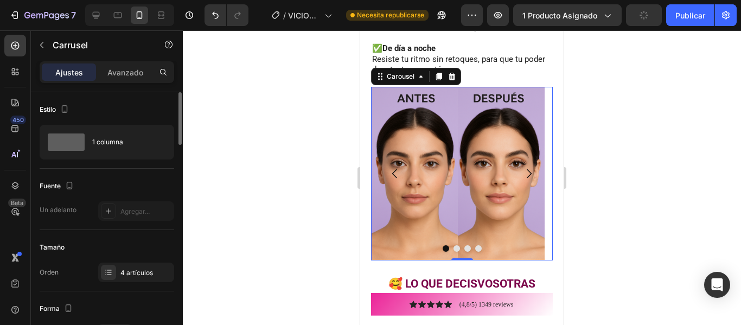
click at [522, 167] on icon "Carousel Next Arrow" at bounding box center [528, 173] width 13 height 13
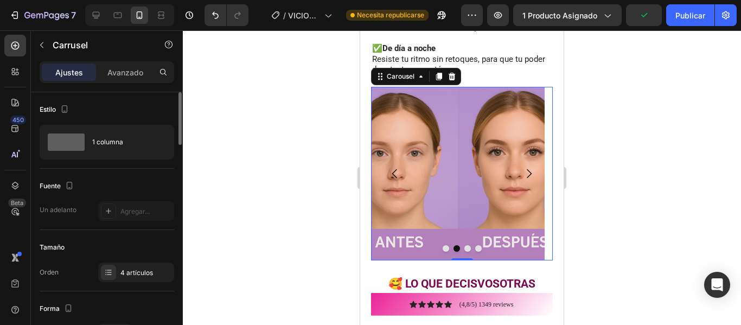
click at [522, 167] on icon "Carousel Next Arrow" at bounding box center [528, 173] width 13 height 13
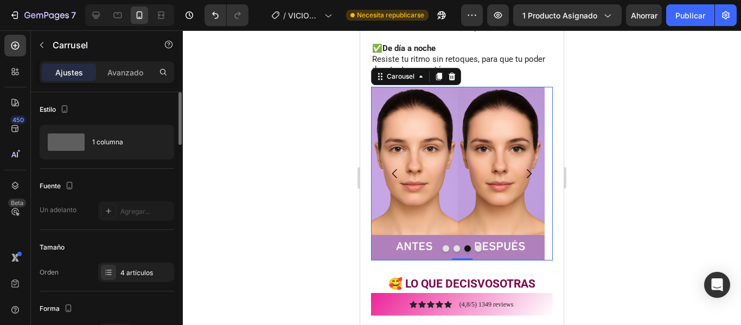
click at [522, 167] on icon "Carousel Next Arrow" at bounding box center [528, 173] width 13 height 13
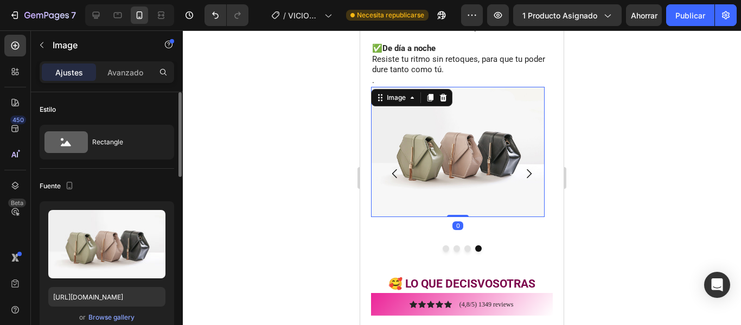
click at [481, 152] on img at bounding box center [458, 152] width 174 height 130
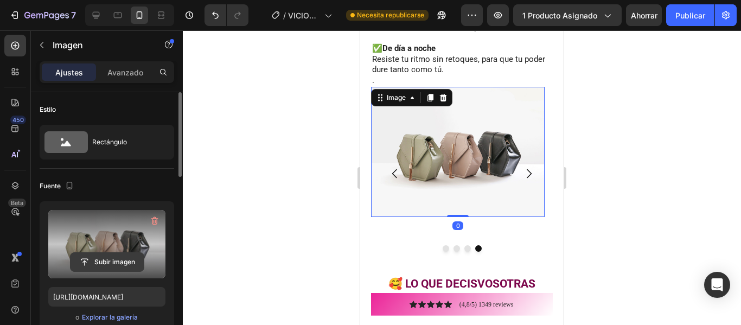
click at [116, 258] on input "file" at bounding box center [107, 262] width 73 height 18
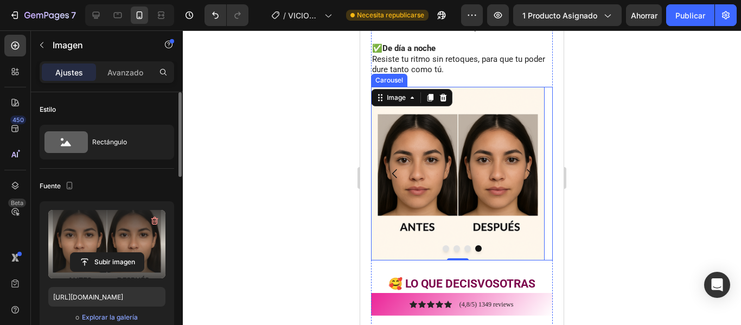
click at [392, 167] on icon "Carousel Back Arrow" at bounding box center [394, 173] width 13 height 13
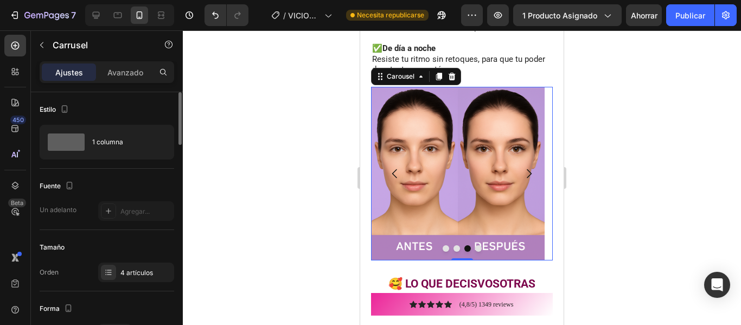
click at [393, 169] on icon "Carousel Back Arrow" at bounding box center [394, 173] width 5 height 9
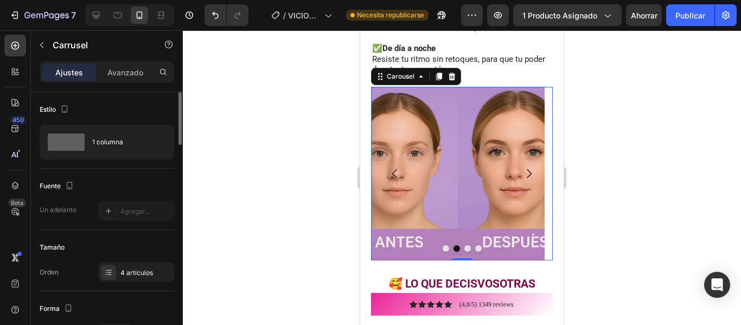
click at [393, 169] on icon "Carousel Back Arrow" at bounding box center [394, 173] width 5 height 9
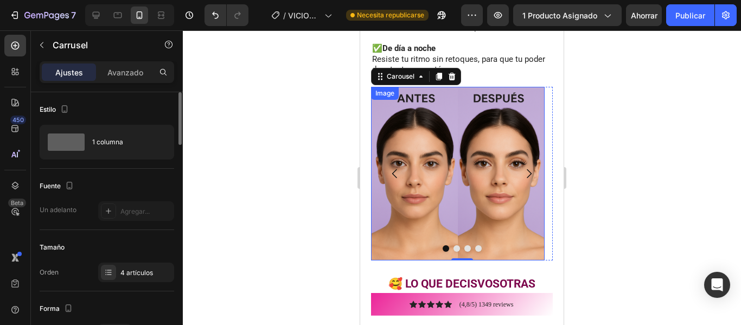
click at [492, 180] on img at bounding box center [458, 174] width 174 height 174
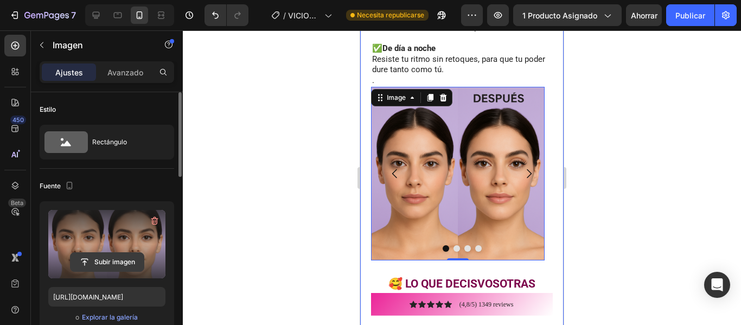
click at [105, 262] on input "file" at bounding box center [107, 262] width 73 height 18
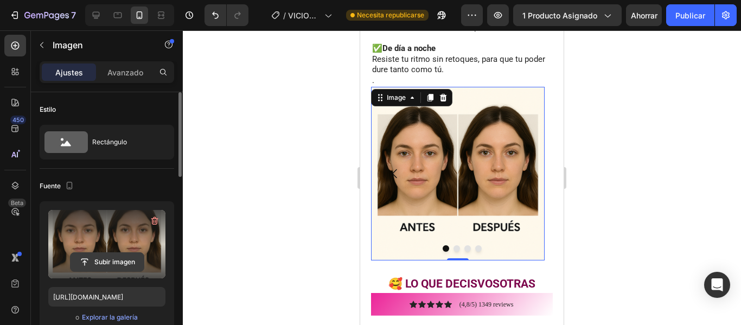
click at [119, 258] on input "file" at bounding box center [107, 262] width 73 height 18
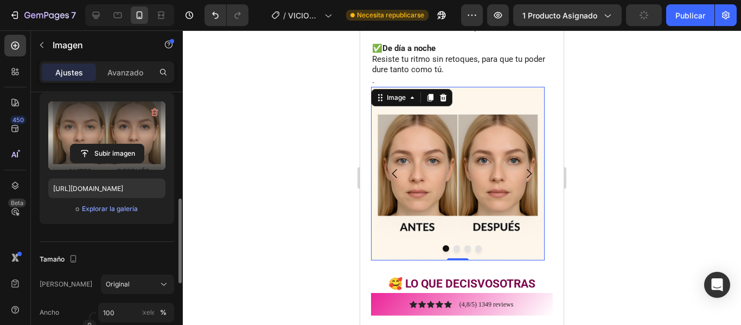
scroll to position [163, 0]
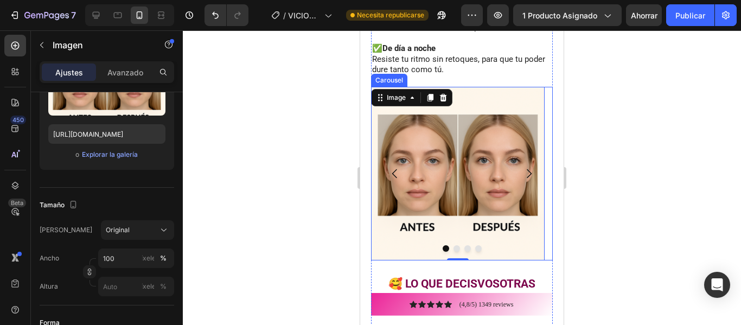
click at [399, 167] on icon "Carousel Back Arrow" at bounding box center [394, 173] width 13 height 13
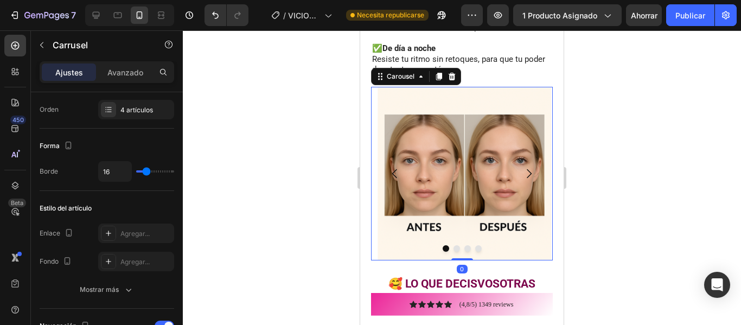
scroll to position [0, 0]
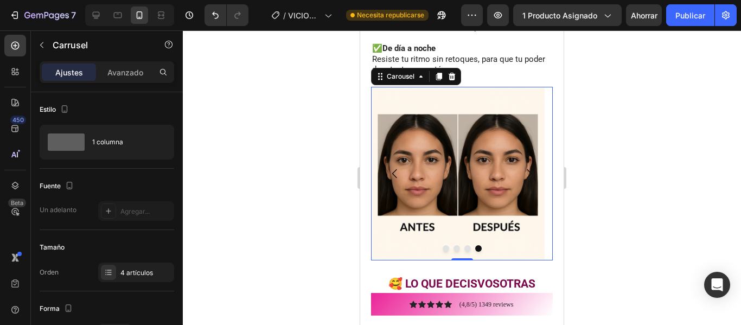
click at [399, 167] on icon "Carousel Back Arrow" at bounding box center [394, 173] width 13 height 13
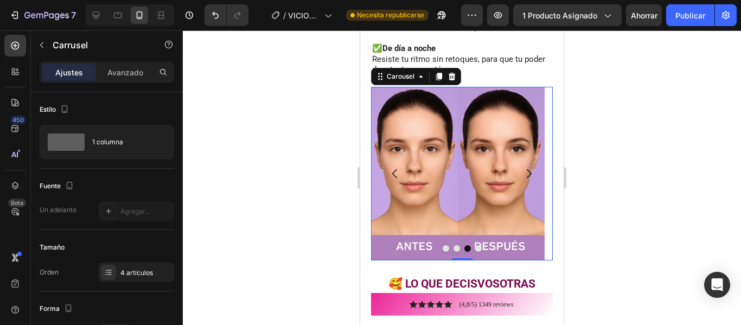
click at [399, 167] on icon "Carousel Back Arrow" at bounding box center [394, 173] width 13 height 13
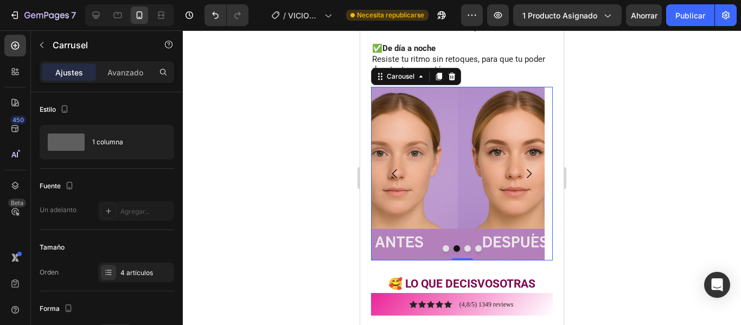
click at [399, 167] on icon "Carousel Back Arrow" at bounding box center [394, 173] width 13 height 13
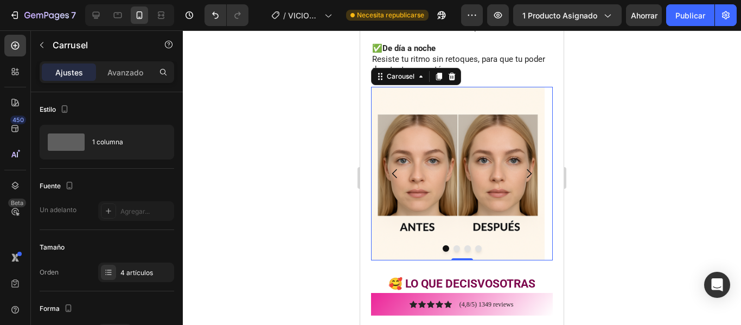
click at [393, 169] on icon "Carousel Back Arrow" at bounding box center [394, 173] width 5 height 9
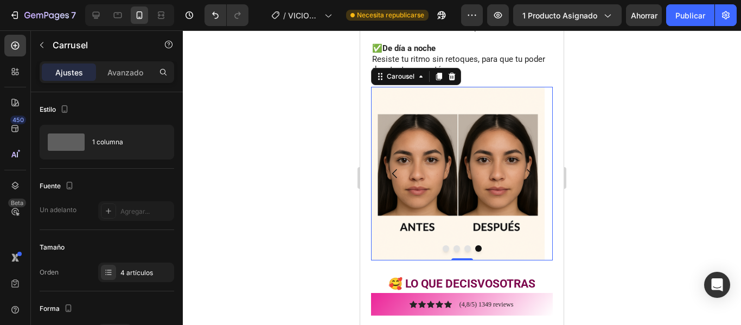
click at [393, 169] on icon "Carousel Back Arrow" at bounding box center [394, 173] width 5 height 9
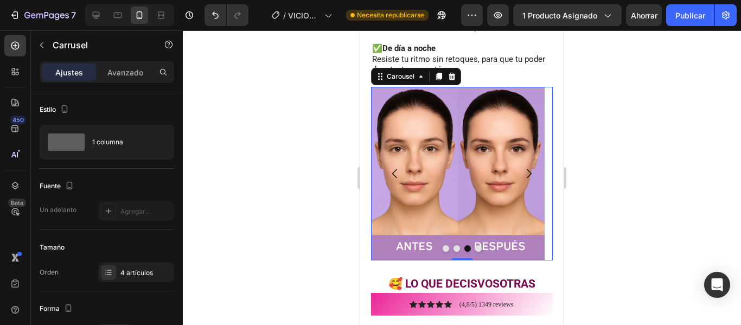
click at [393, 169] on icon "Carousel Back Arrow" at bounding box center [394, 173] width 5 height 9
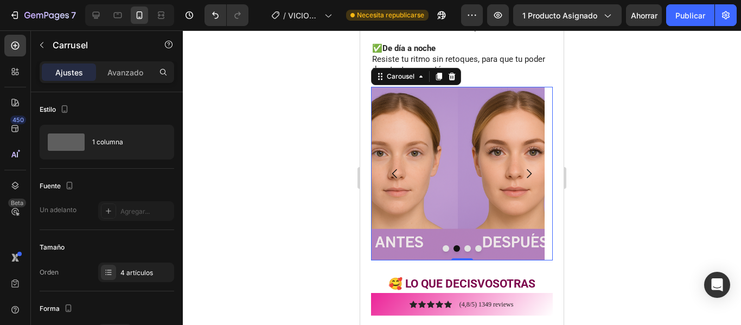
click at [393, 169] on icon "Carousel Back Arrow" at bounding box center [394, 173] width 5 height 9
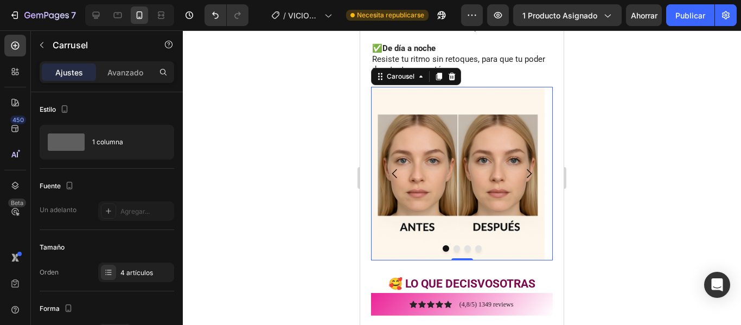
click at [393, 169] on icon "Carousel Back Arrow" at bounding box center [394, 173] width 5 height 9
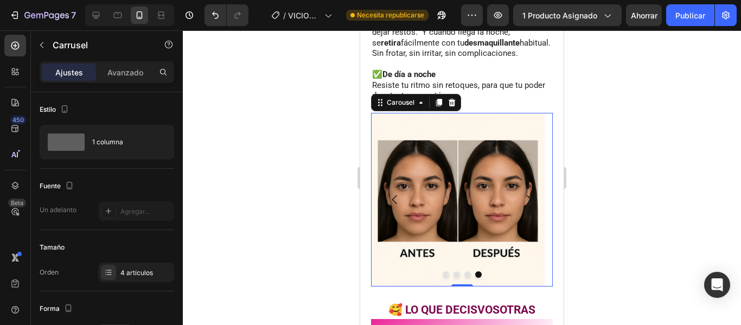
scroll to position [1210, 0]
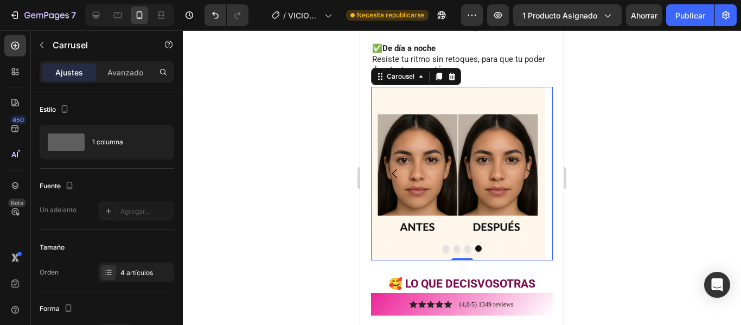
click at [393, 169] on icon "Carousel Back Arrow" at bounding box center [394, 173] width 5 height 9
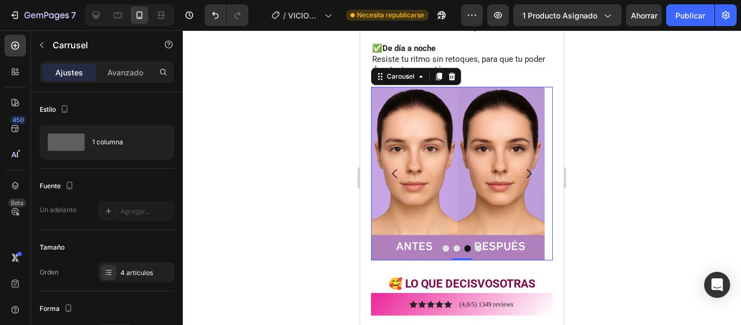
click at [393, 169] on icon "Carousel Back Arrow" at bounding box center [394, 173] width 5 height 9
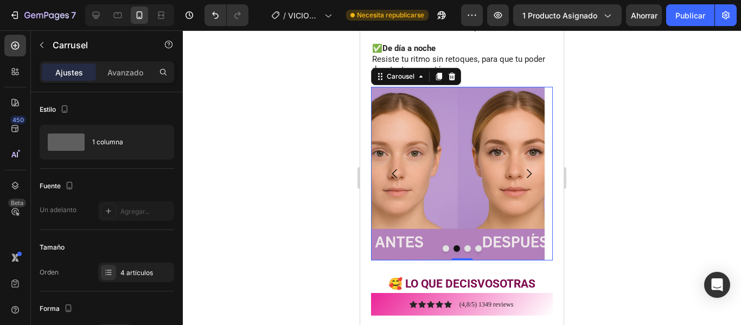
click at [393, 169] on icon "Carousel Back Arrow" at bounding box center [394, 173] width 5 height 9
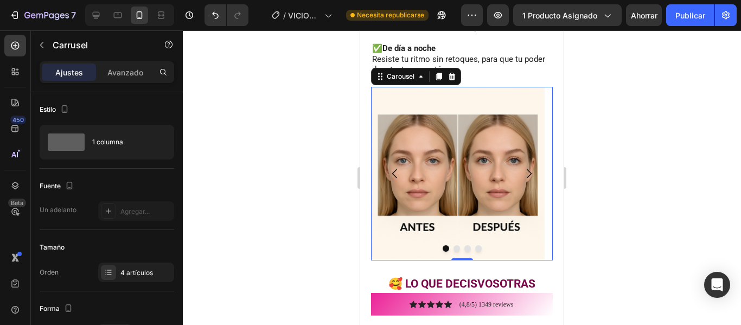
click at [393, 169] on icon "Carousel Back Arrow" at bounding box center [394, 173] width 5 height 9
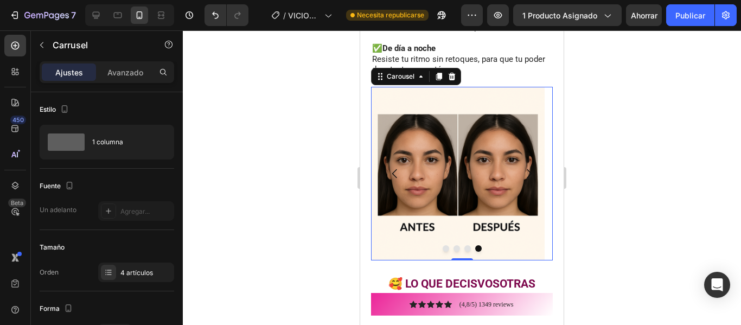
click at [393, 169] on icon "Carousel Back Arrow" at bounding box center [394, 173] width 5 height 9
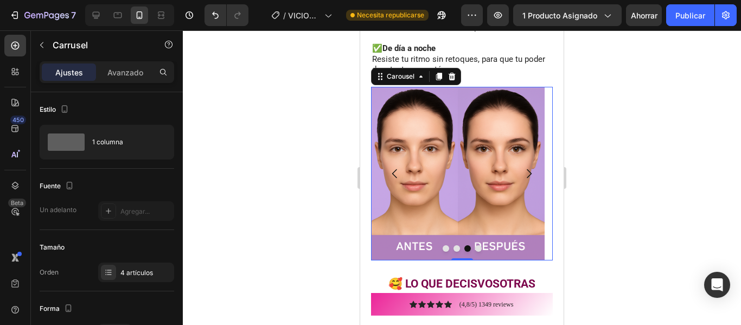
click at [393, 169] on icon "Carousel Back Arrow" at bounding box center [394, 173] width 5 height 9
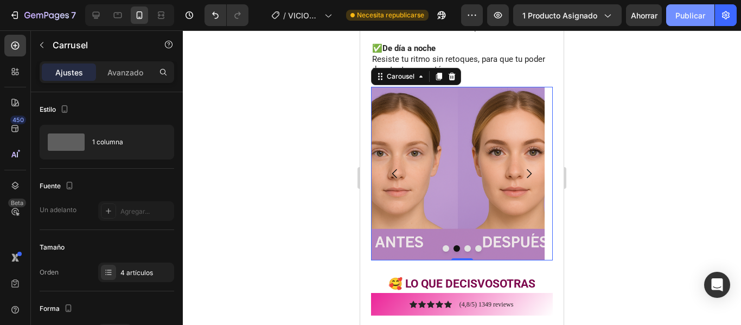
click at [690, 21] on font "Publicar" at bounding box center [690, 15] width 30 height 11
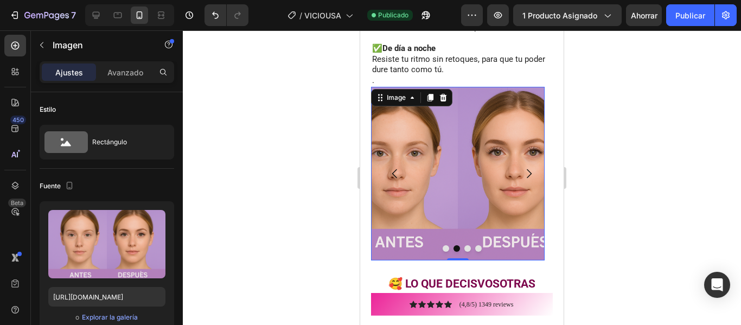
click at [401, 194] on img at bounding box center [458, 174] width 174 height 174
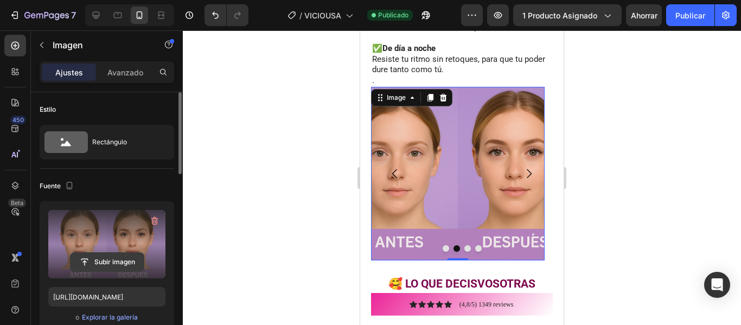
click at [128, 261] on input "file" at bounding box center [107, 262] width 73 height 18
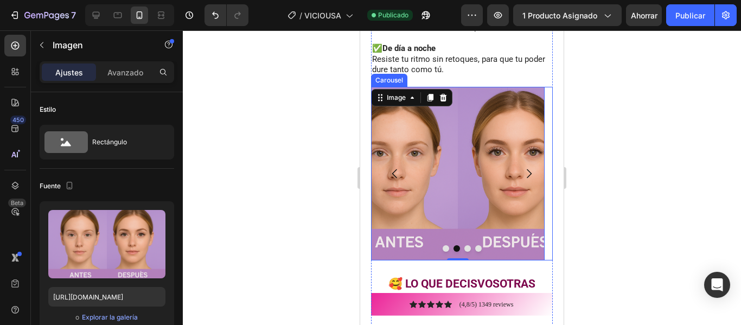
click at [394, 167] on icon "Carousel Back Arrow" at bounding box center [394, 173] width 13 height 13
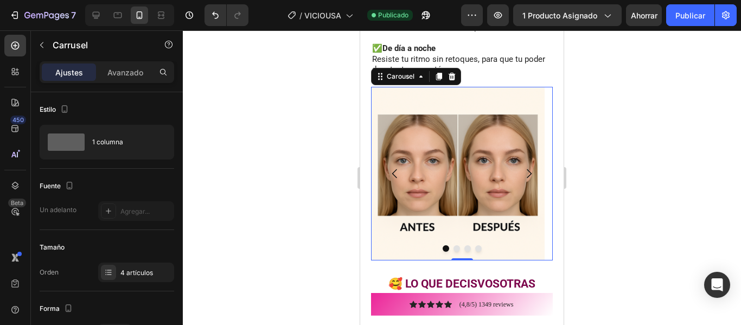
click at [618, 155] on div at bounding box center [462, 177] width 558 height 294
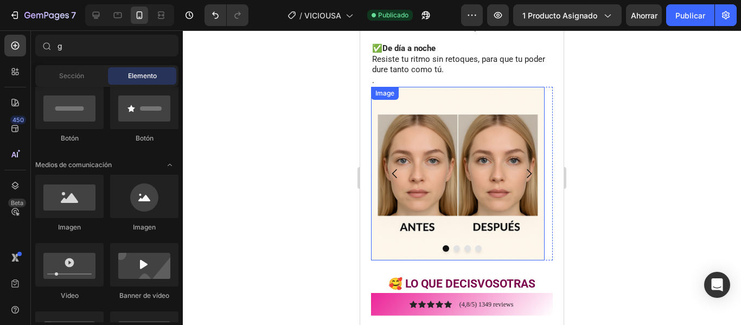
click at [507, 94] on img at bounding box center [458, 174] width 174 height 174
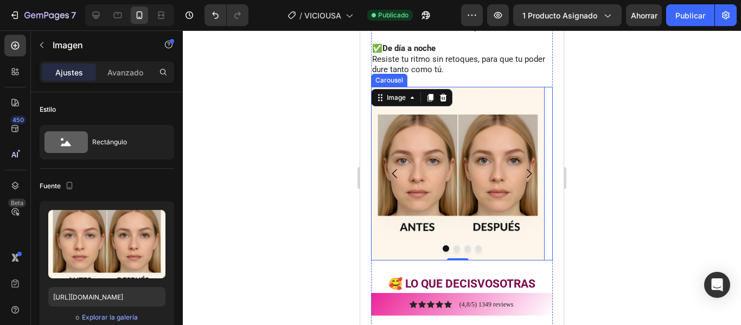
click at [524, 167] on icon "Carousel Next Arrow" at bounding box center [528, 173] width 13 height 13
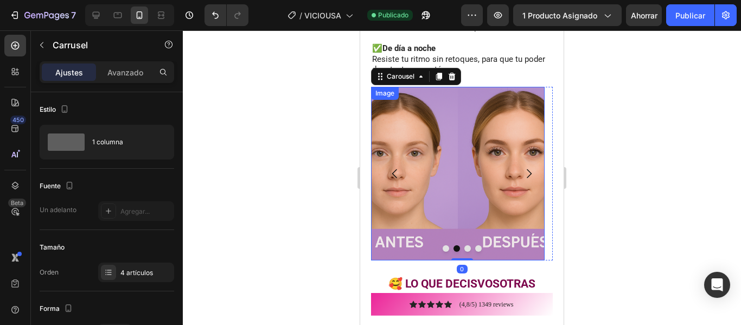
click at [462, 171] on img at bounding box center [458, 174] width 174 height 174
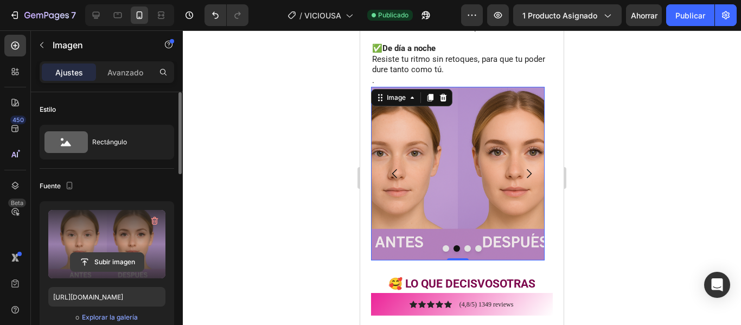
click at [86, 261] on input "file" at bounding box center [107, 262] width 73 height 18
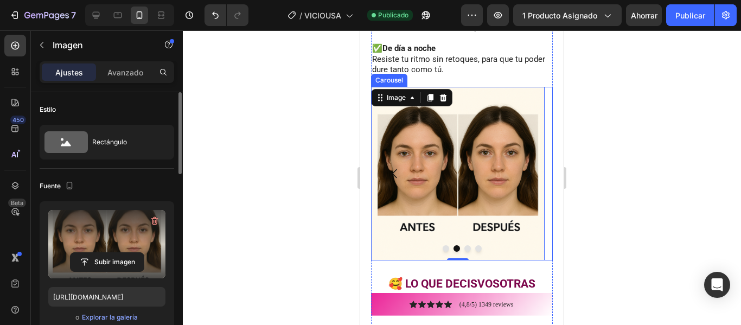
click at [522, 167] on icon "Carousel Next Arrow" at bounding box center [528, 173] width 13 height 13
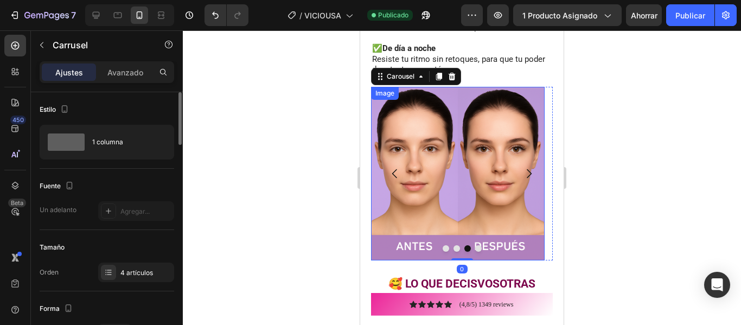
click at [460, 162] on img at bounding box center [458, 174] width 174 height 174
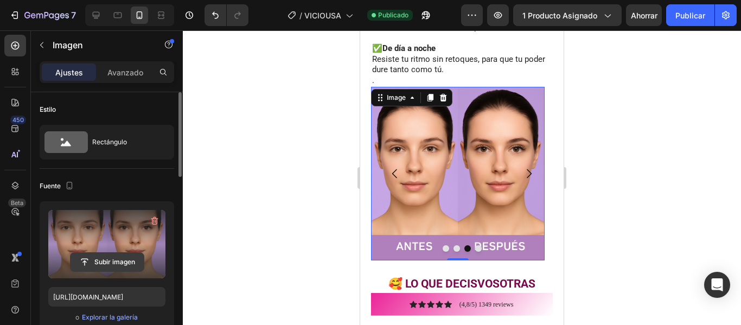
click at [105, 261] on input "file" at bounding box center [107, 262] width 73 height 18
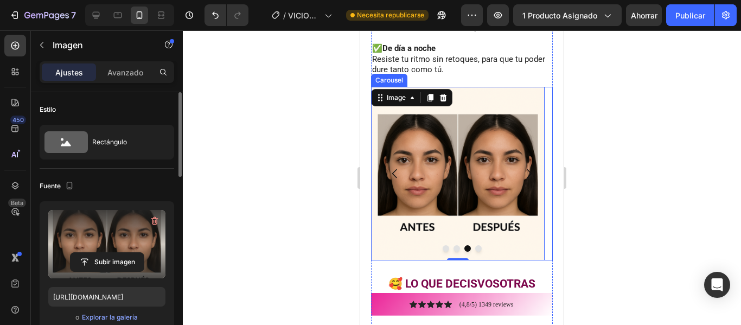
click at [389, 167] on icon "Carousel Back Arrow" at bounding box center [394, 173] width 13 height 13
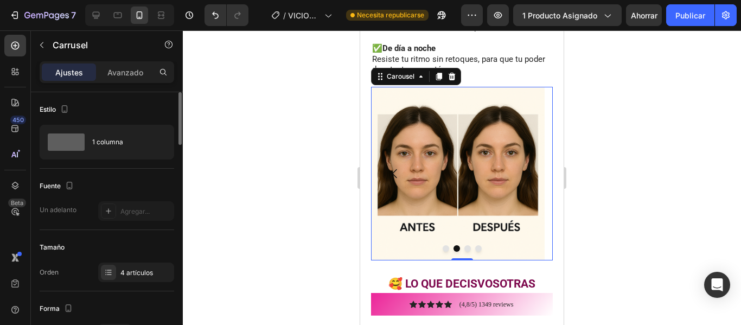
click at [397, 167] on icon "Carousel Back Arrow" at bounding box center [394, 173] width 13 height 13
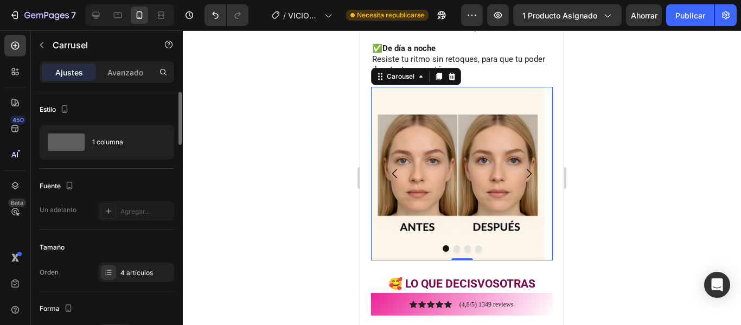
click at [522, 167] on icon "Carousel Next Arrow" at bounding box center [528, 173] width 13 height 13
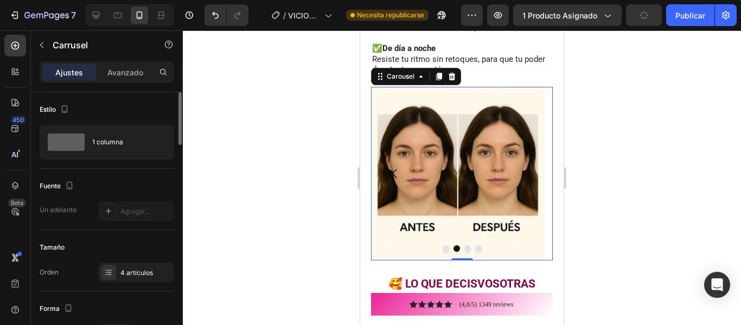
click at [527, 169] on icon "Carousel Next Arrow" at bounding box center [529, 173] width 5 height 9
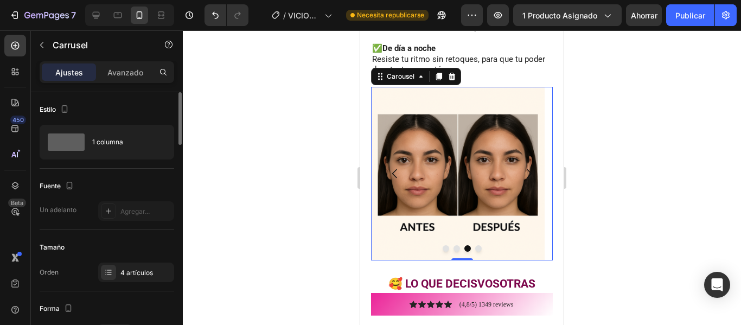
click at [522, 167] on icon "Carousel Next Arrow" at bounding box center [528, 173] width 13 height 13
click at [470, 165] on img at bounding box center [458, 174] width 174 height 174
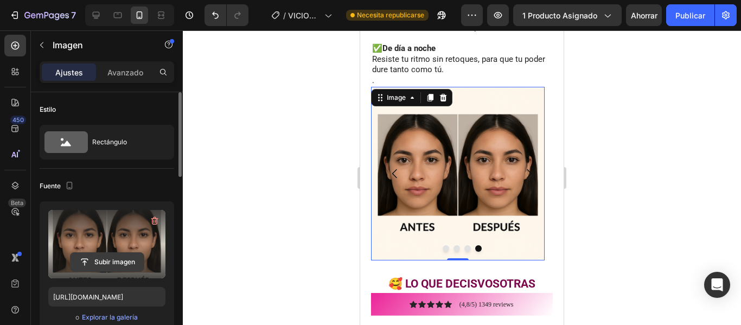
click at [121, 261] on input "file" at bounding box center [107, 262] width 73 height 18
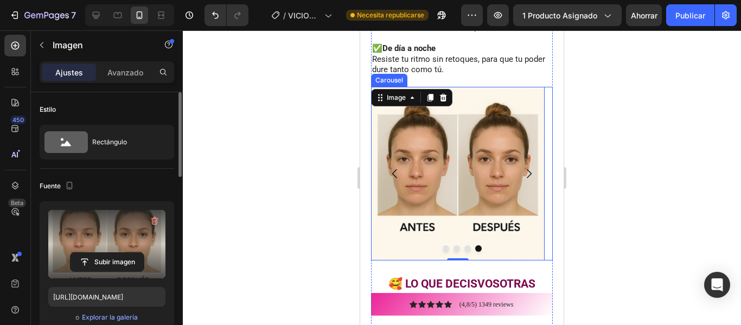
click at [523, 167] on icon "Carousel Next Arrow" at bounding box center [528, 173] width 13 height 13
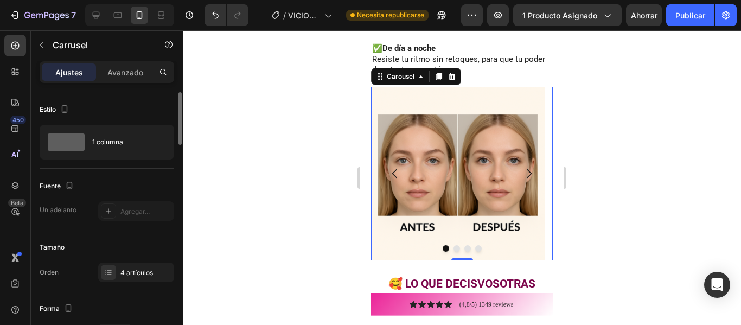
click at [522, 167] on icon "Carousel Next Arrow" at bounding box center [528, 173] width 13 height 13
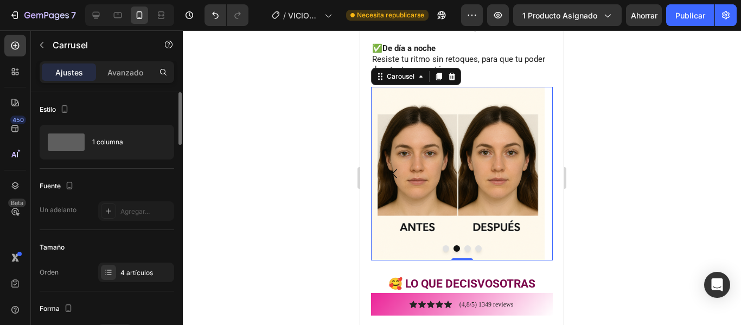
click at [522, 167] on icon "Carousel Next Arrow" at bounding box center [528, 173] width 13 height 13
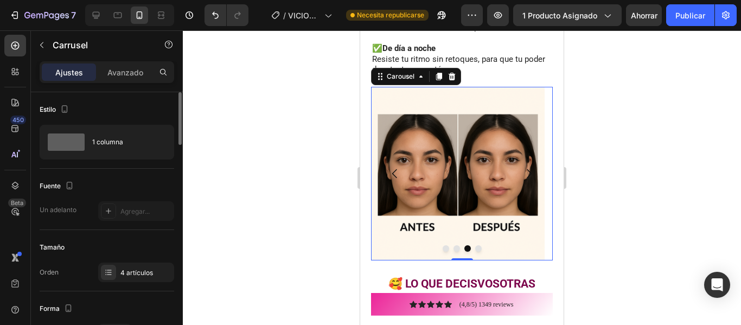
click at [522, 167] on icon "Carousel Next Arrow" at bounding box center [528, 173] width 13 height 13
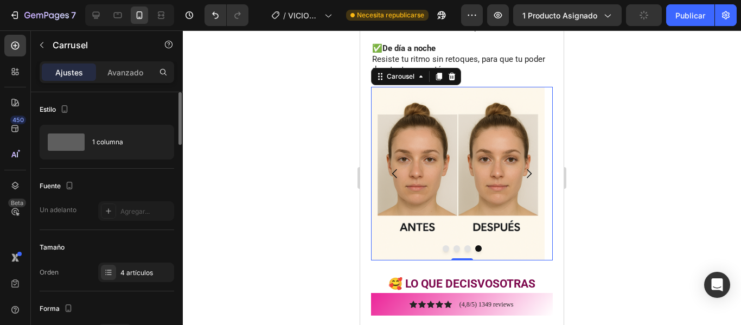
click at [522, 167] on icon "Carousel Next Arrow" at bounding box center [528, 173] width 13 height 13
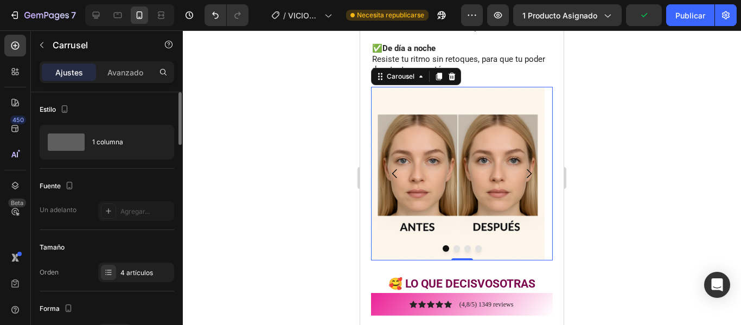
click at [522, 167] on icon "Carousel Next Arrow" at bounding box center [528, 173] width 13 height 13
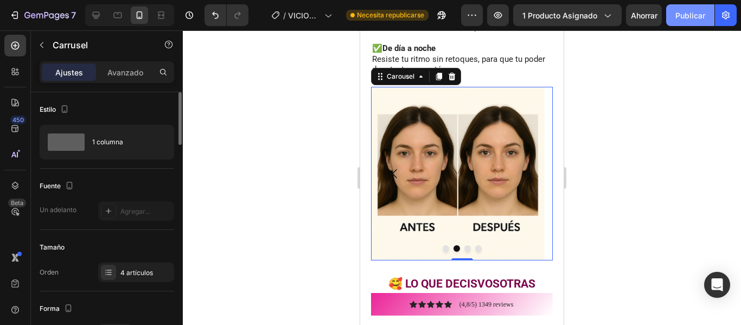
click at [683, 16] on font "Publicar" at bounding box center [690, 15] width 30 height 9
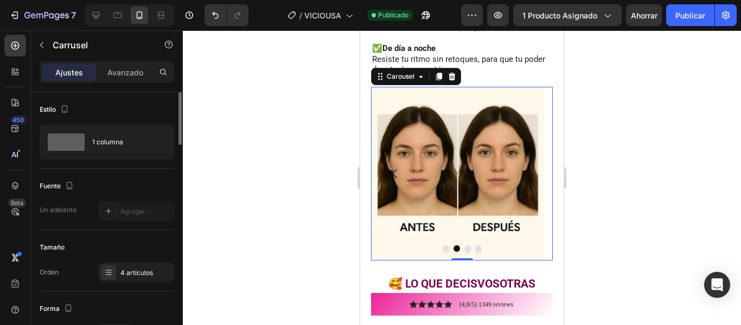
click at [393, 167] on icon "Carousel Back Arrow" at bounding box center [394, 173] width 13 height 13
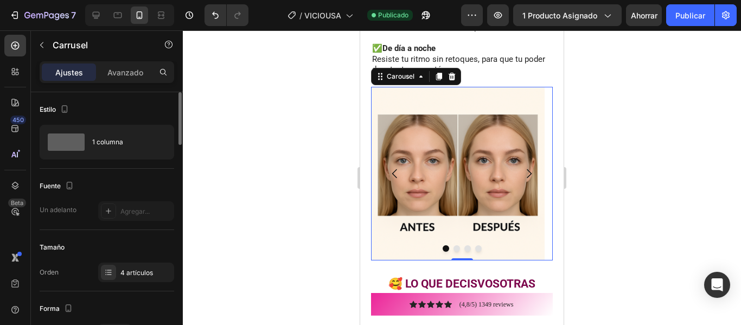
click at [393, 167] on icon "Carousel Back Arrow" at bounding box center [394, 173] width 13 height 13
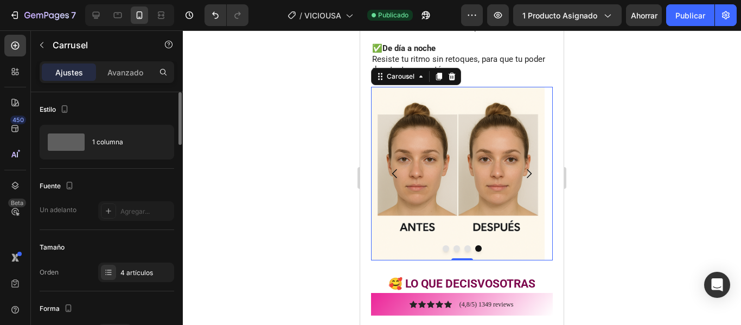
click at [393, 167] on icon "Carousel Back Arrow" at bounding box center [394, 173] width 13 height 13
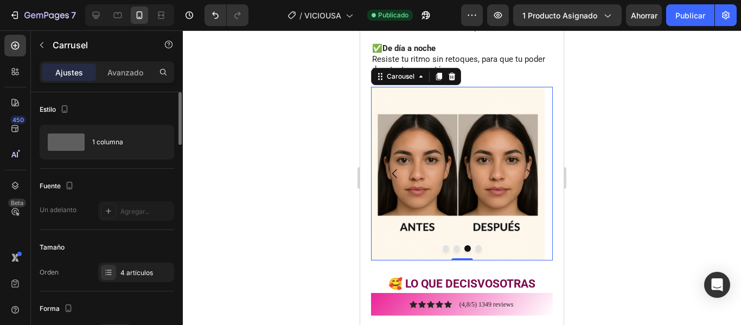
click at [393, 167] on icon "Carousel Back Arrow" at bounding box center [394, 173] width 13 height 13
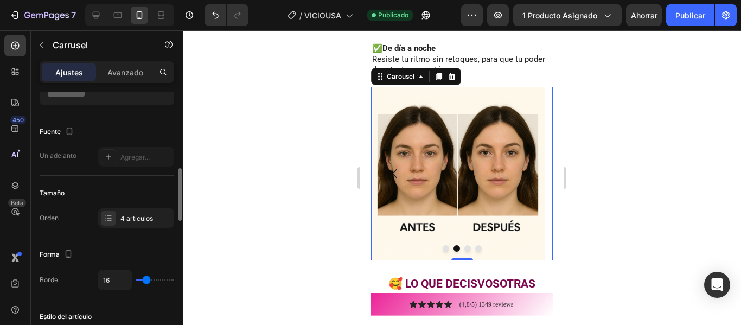
scroll to position [108, 0]
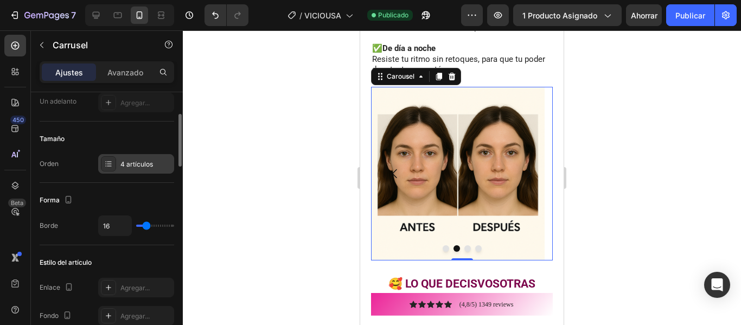
click at [110, 164] on icon at bounding box center [109, 163] width 4 height 1
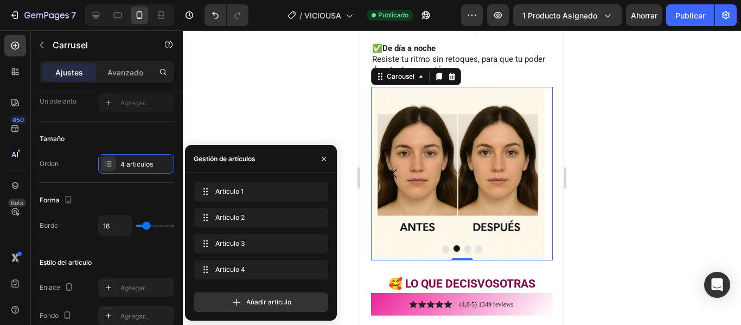
click at [522, 167] on icon "Carousel Next Arrow" at bounding box center [528, 173] width 13 height 13
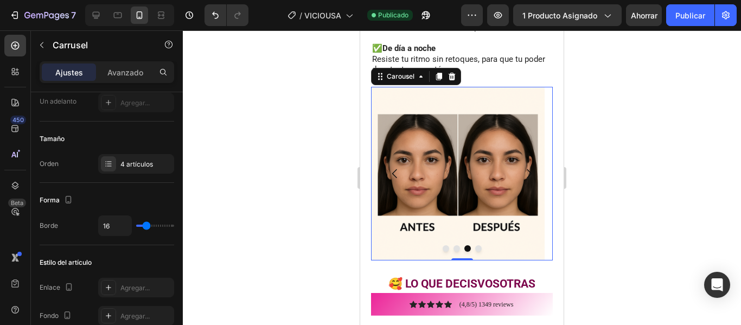
click at [522, 167] on icon "Carousel Next Arrow" at bounding box center [528, 173] width 13 height 13
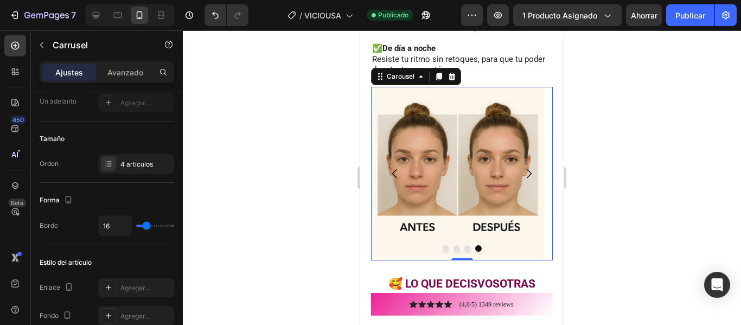
click at [397, 167] on icon "Carousel Back Arrow" at bounding box center [394, 173] width 13 height 13
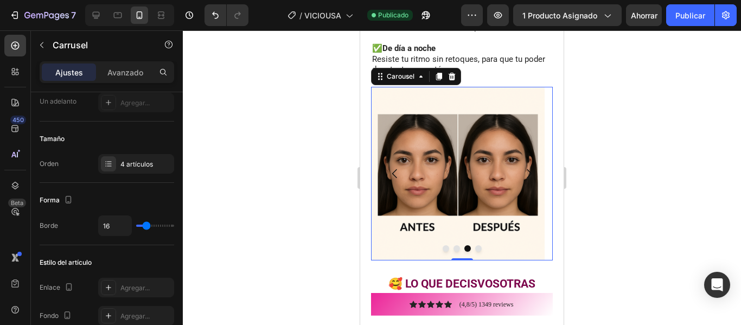
click at [397, 167] on icon "Carousel Back Arrow" at bounding box center [394, 173] width 13 height 13
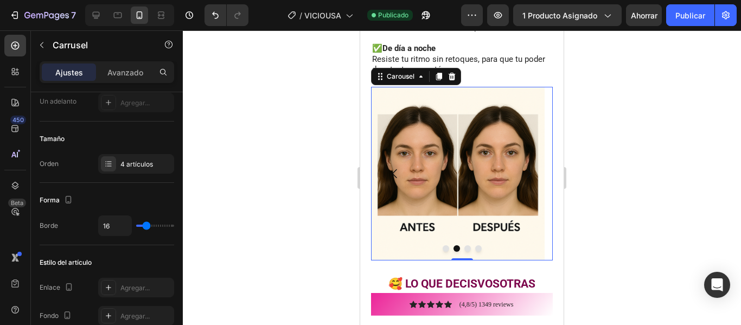
click at [397, 167] on icon "Carousel Back Arrow" at bounding box center [394, 173] width 13 height 13
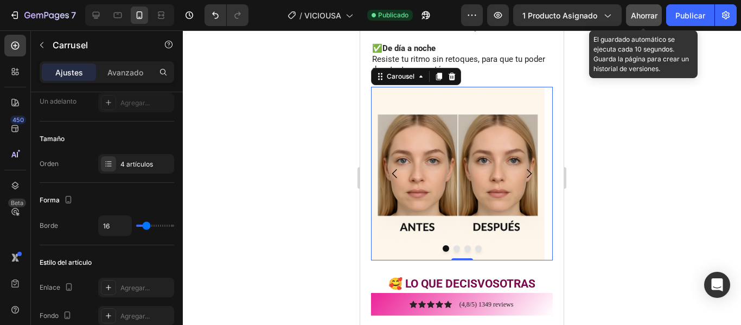
click at [654, 15] on font "Ahorrar" at bounding box center [644, 15] width 27 height 9
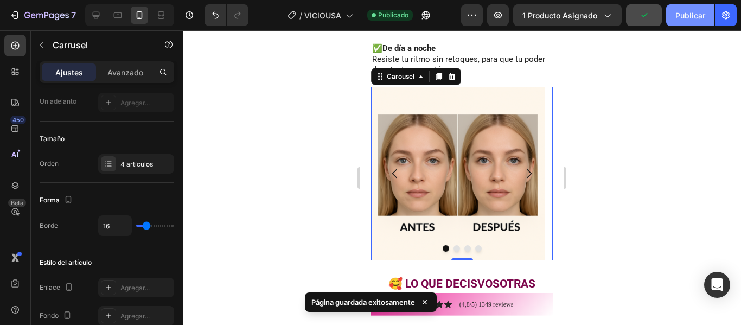
click at [680, 23] on button "Publicar" at bounding box center [690, 15] width 48 height 22
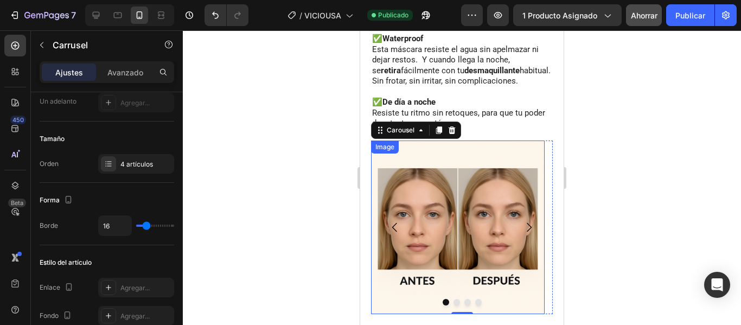
scroll to position [1156, 0]
click at [454, 125] on div "Carousel" at bounding box center [416, 130] width 90 height 17
click at [451, 127] on icon at bounding box center [452, 131] width 7 height 8
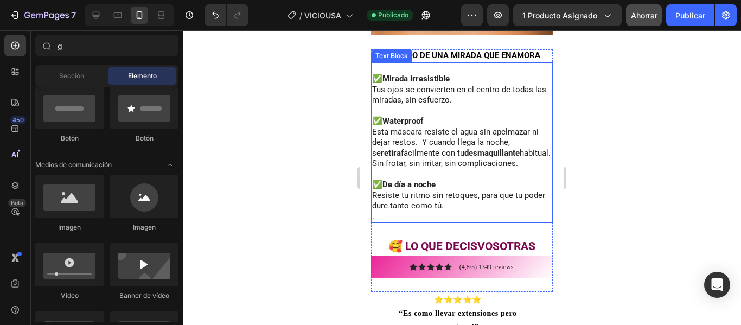
scroll to position [1091, 0]
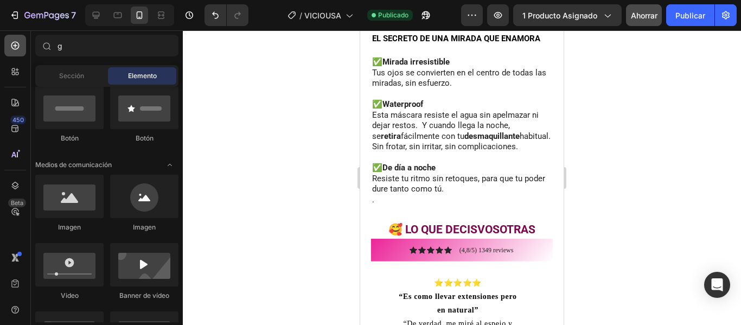
click at [19, 48] on icon at bounding box center [15, 45] width 11 height 11
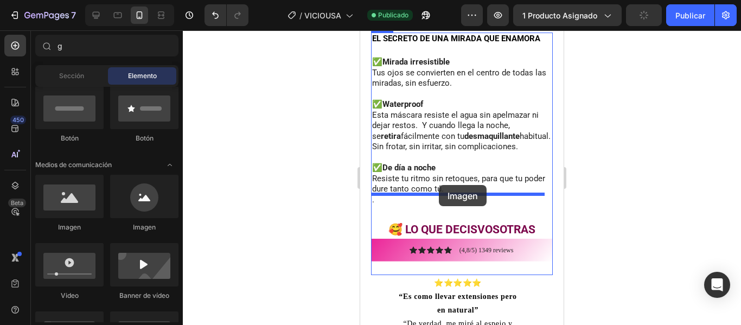
drag, startPoint x: 442, startPoint y: 238, endPoint x: 439, endPoint y: 185, distance: 53.2
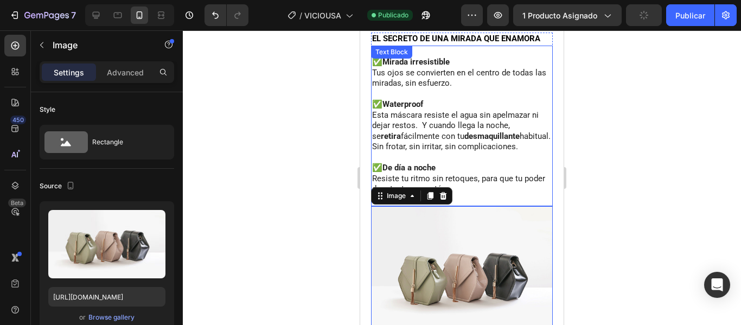
scroll to position [1221, 0]
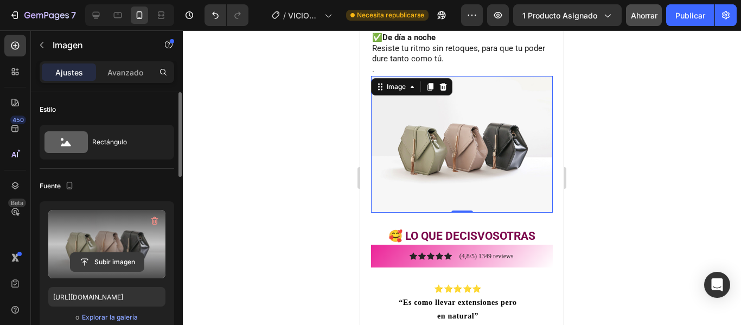
click at [99, 260] on input "file" at bounding box center [107, 262] width 73 height 18
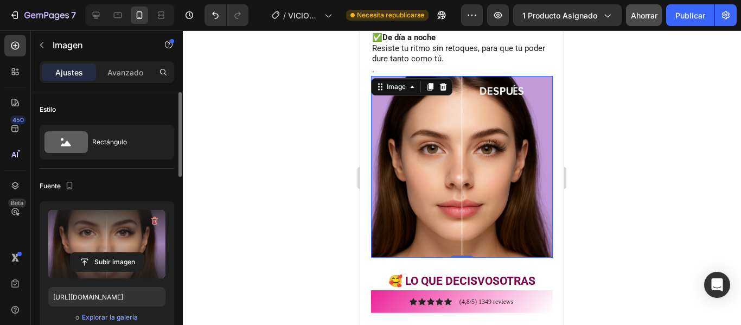
scroll to position [1264, 0]
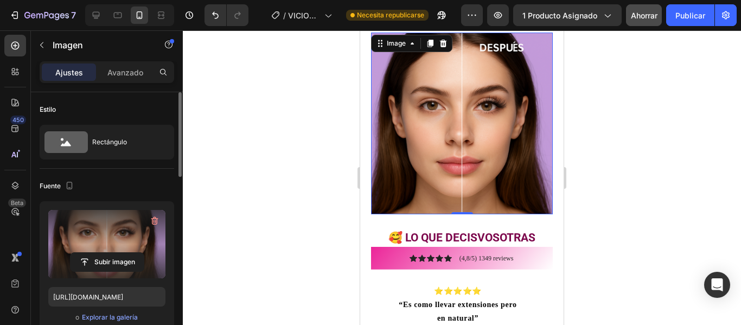
click at [595, 153] on div at bounding box center [462, 177] width 558 height 294
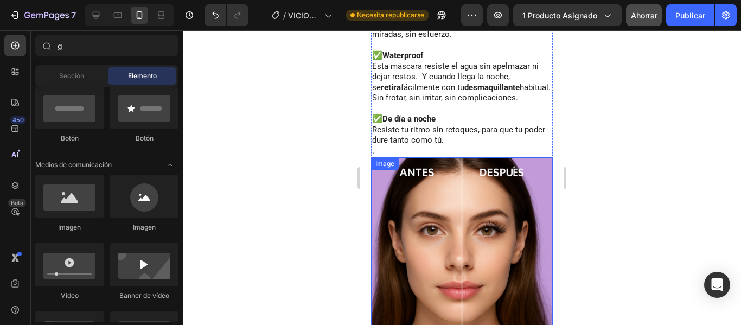
scroll to position [1102, 0]
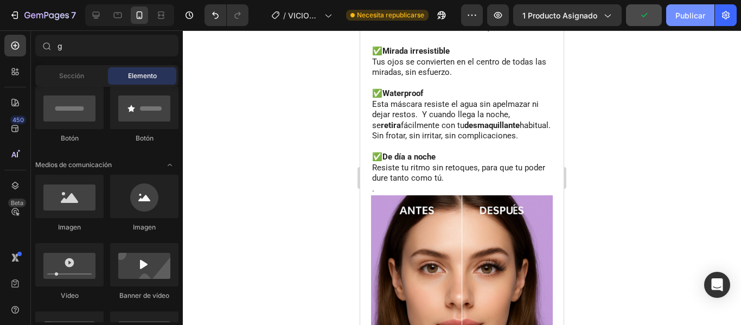
click at [681, 20] on font "Publicar" at bounding box center [690, 15] width 30 height 11
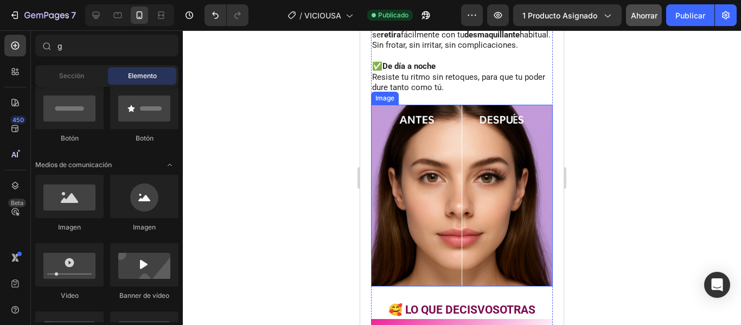
scroll to position [1210, 0]
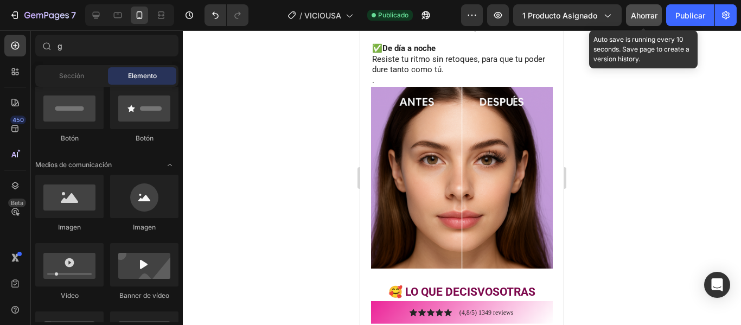
click at [639, 16] on font "Ahorrar" at bounding box center [644, 15] width 27 height 9
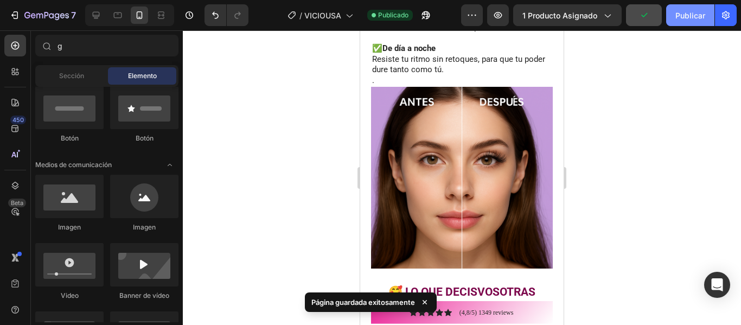
click at [699, 12] on font "Publicar" at bounding box center [690, 15] width 30 height 9
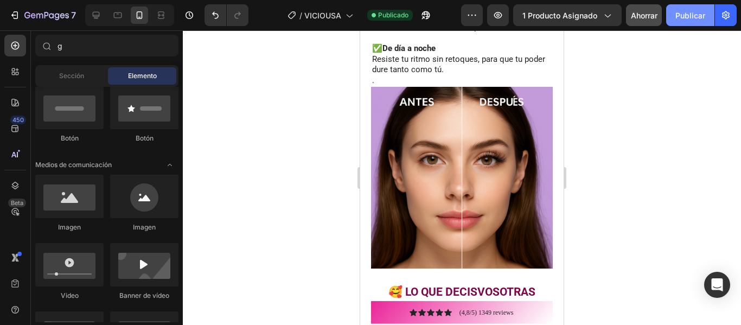
click at [680, 22] on button "Publicar" at bounding box center [690, 15] width 48 height 22
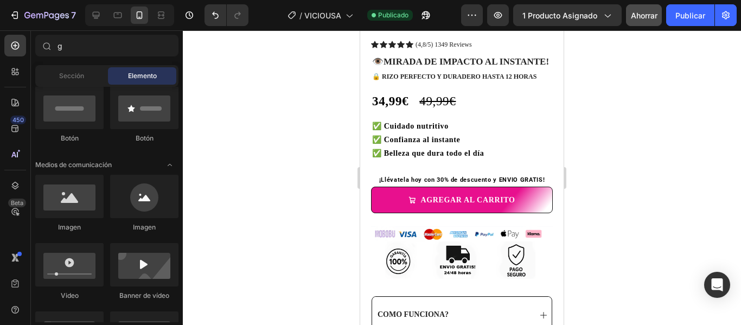
scroll to position [0, 0]
